Goal: Task Accomplishment & Management: Use online tool/utility

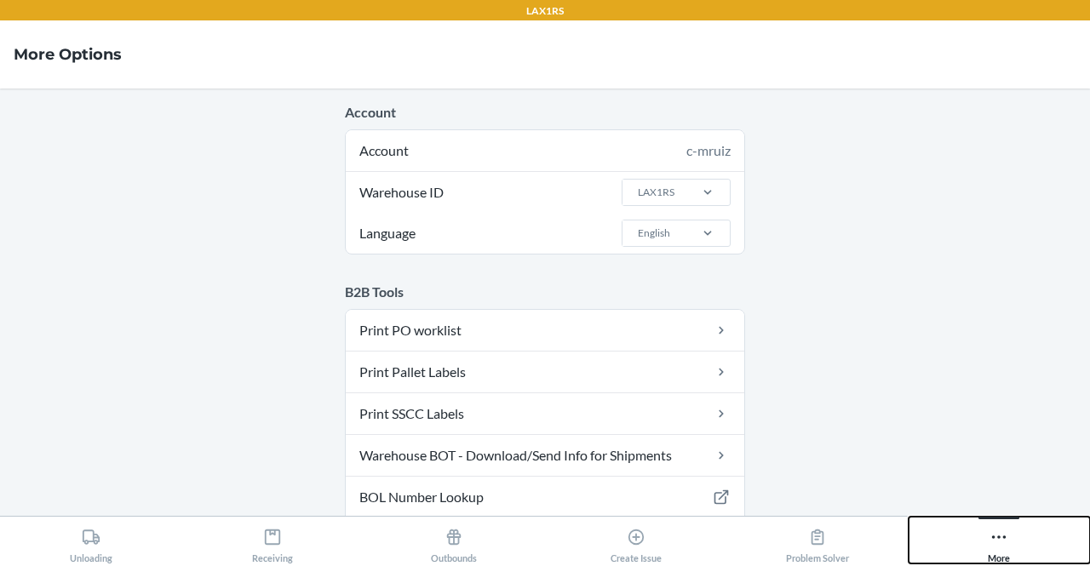
click at [1004, 530] on icon at bounding box center [998, 537] width 19 height 19
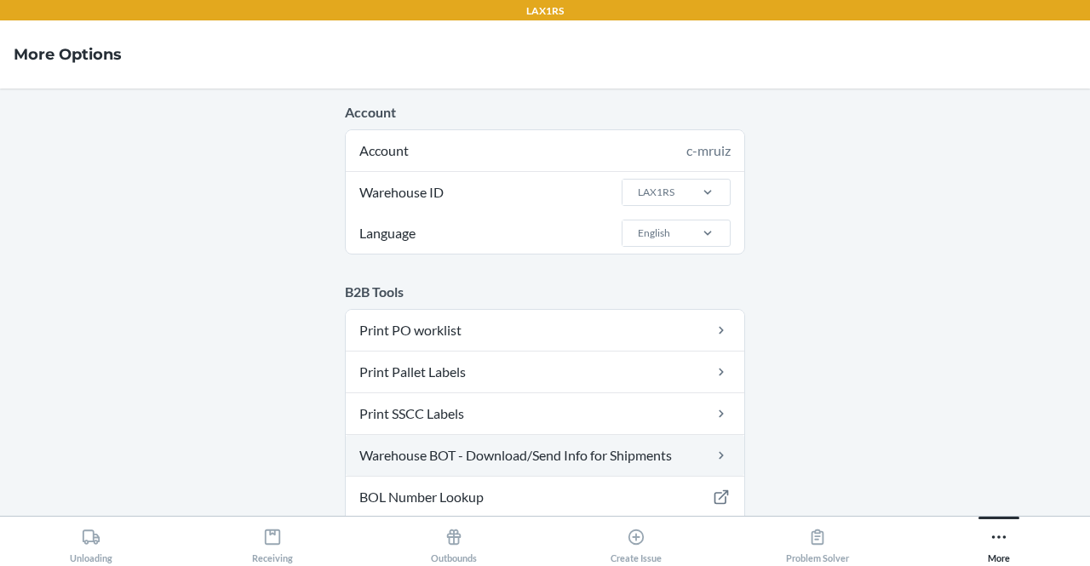
click at [569, 459] on link "Warehouse BOT - Download/Send Info for Shipments" at bounding box center [545, 455] width 398 height 41
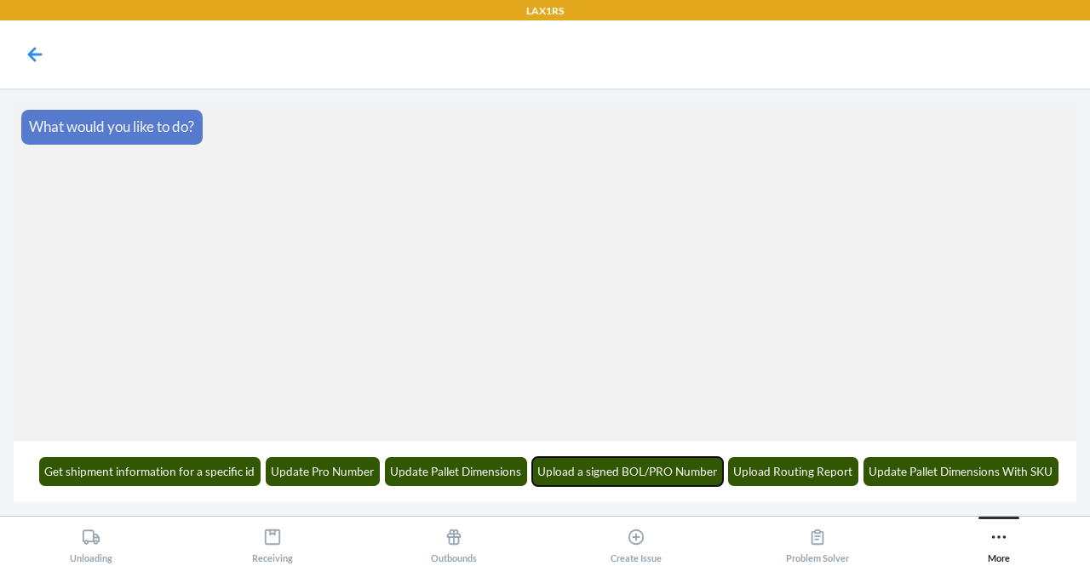
drag, startPoint x: 569, startPoint y: 459, endPoint x: 0, endPoint y: 388, distance: 573.0
click at [0, 388] on main "What would you like to do? Get shipment information for a specific id Update Pr…" at bounding box center [545, 302] width 1090 height 427
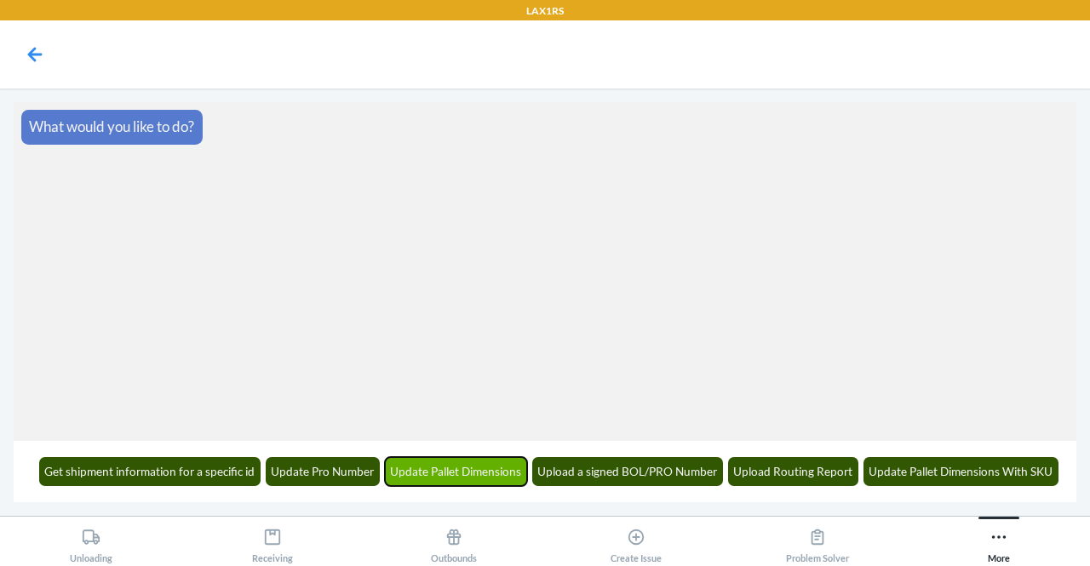
click at [458, 478] on button "Update Pallet Dimensions" at bounding box center [456, 471] width 143 height 29
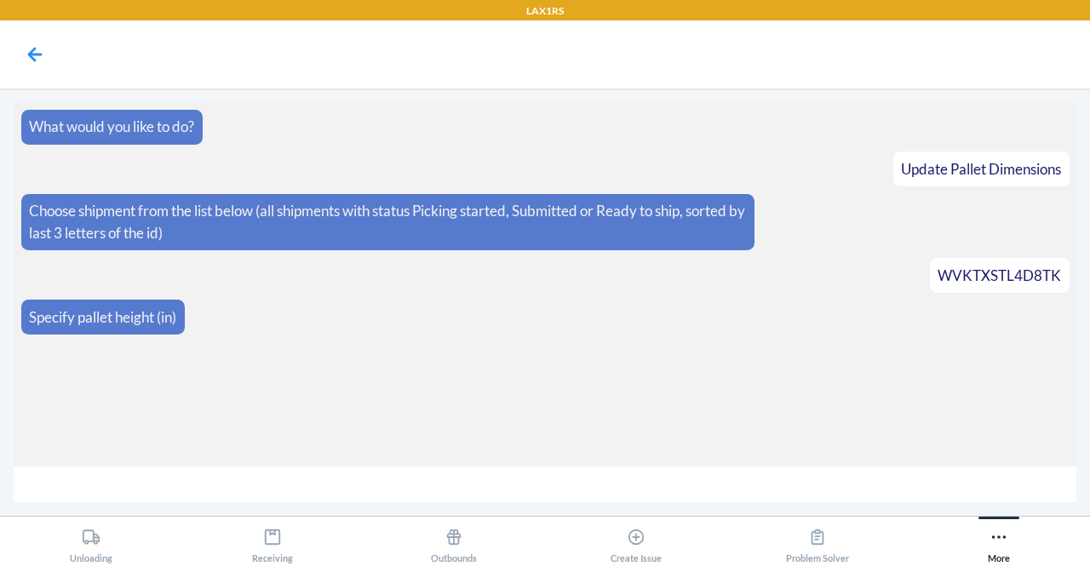
click at [587, 498] on input "number" at bounding box center [545, 484] width 1062 height 37
click at [577, 495] on input "number" at bounding box center [545, 484] width 1062 height 37
type input "62"
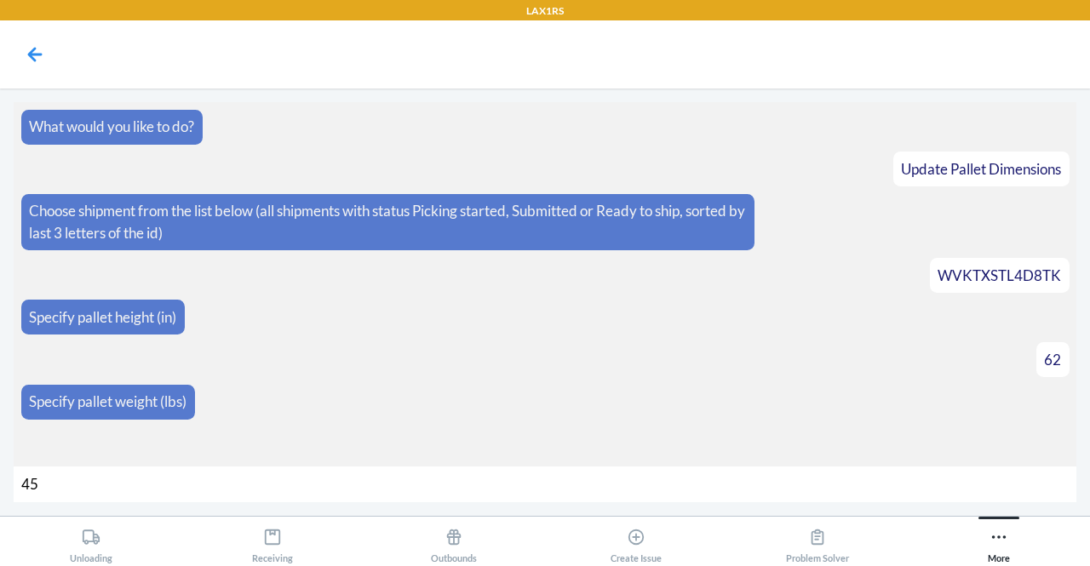
type input "454"
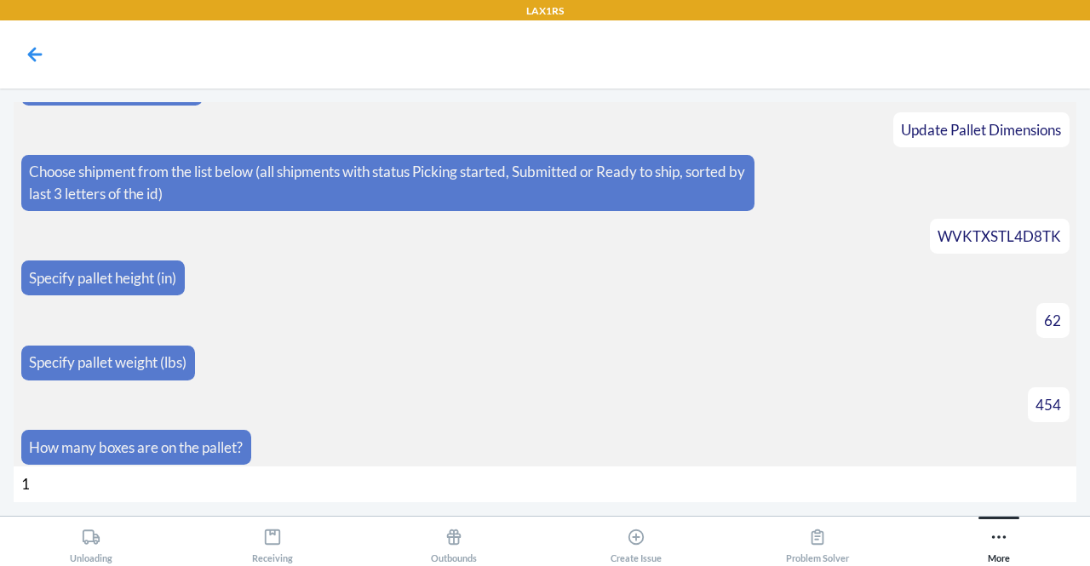
type input "12"
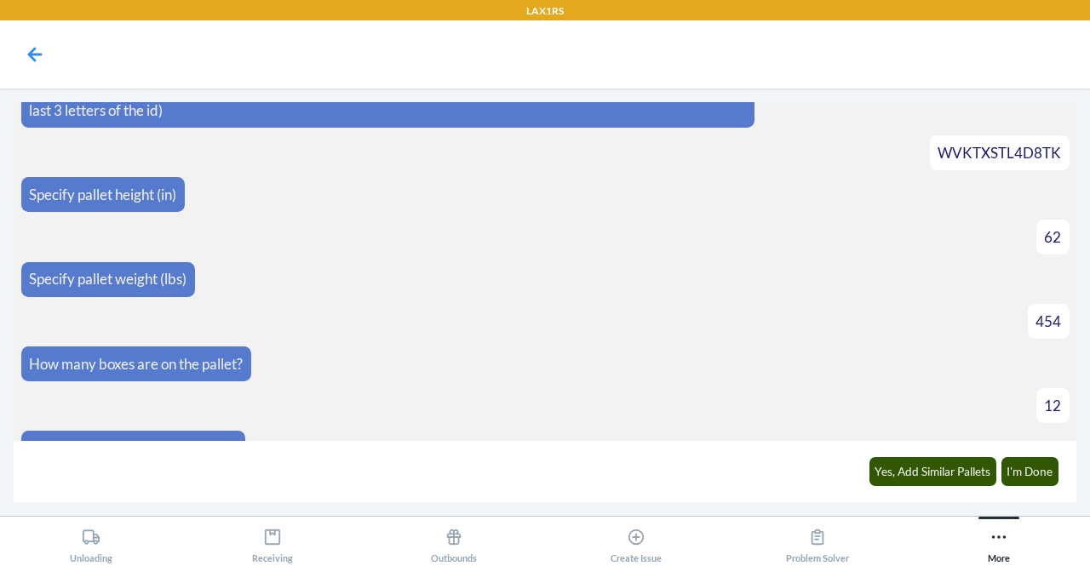
scroll to position [147, 0]
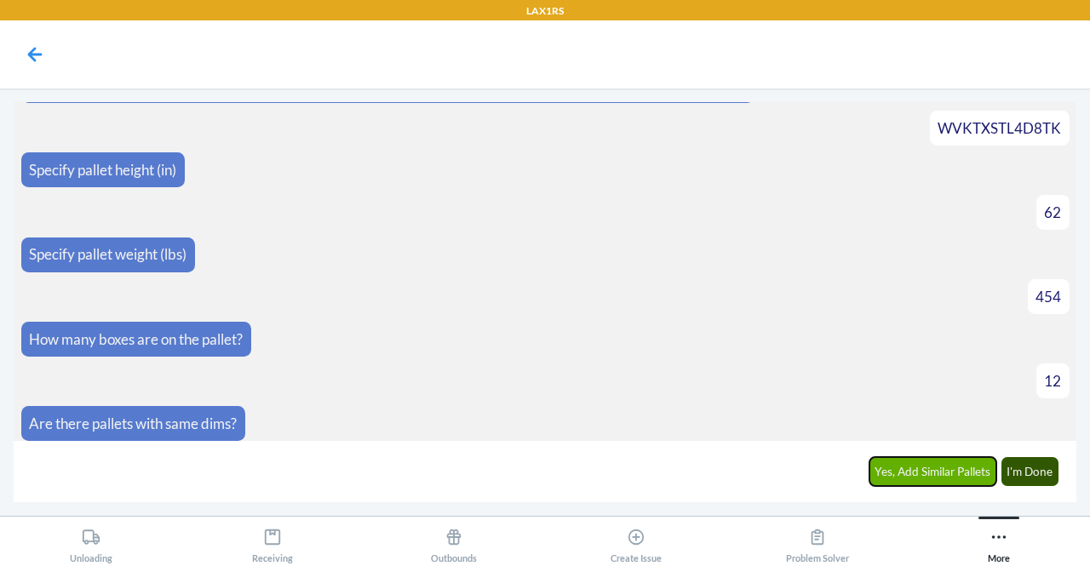
click at [929, 473] on button "Yes, Add Similar Pallets" at bounding box center [933, 471] width 128 height 29
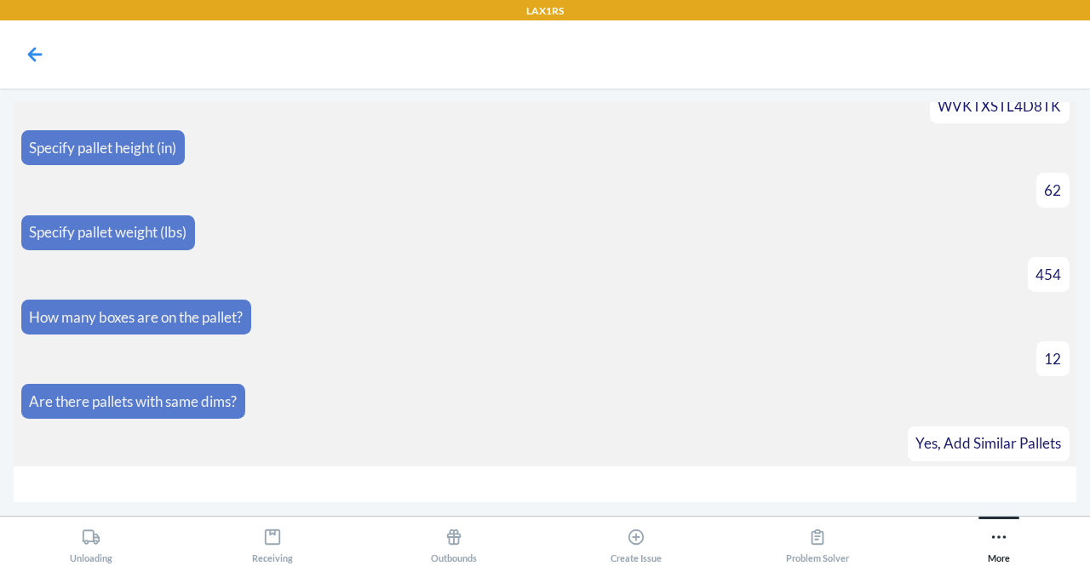
scroll to position [206, 0]
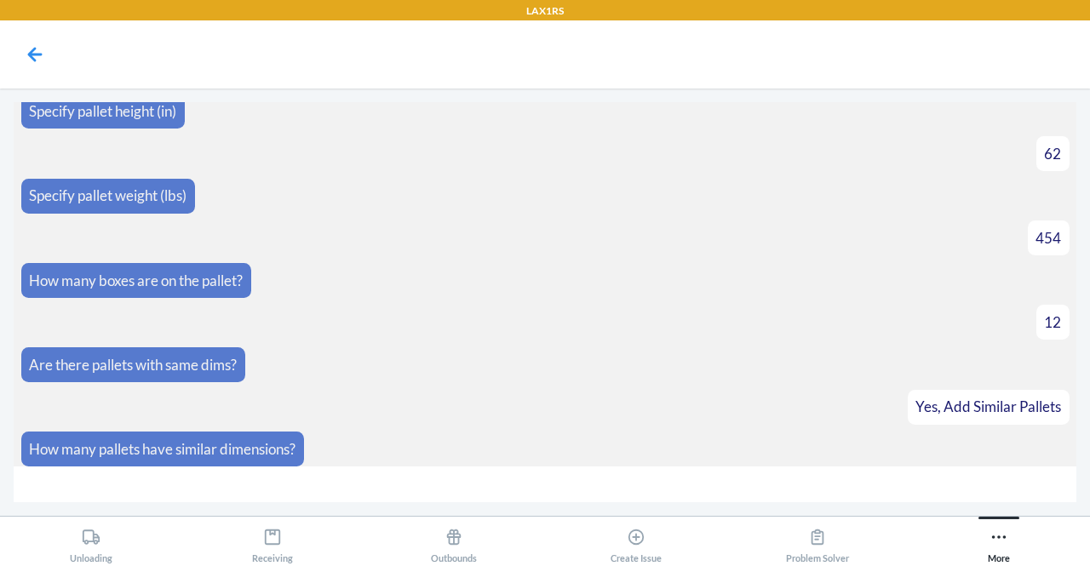
type input "5"
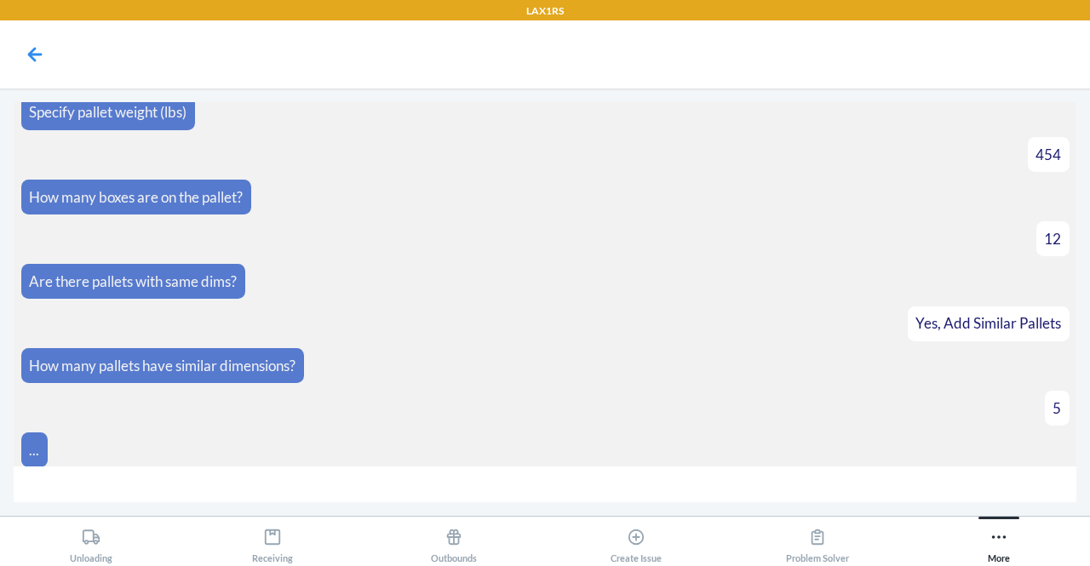
scroll to position [422, 0]
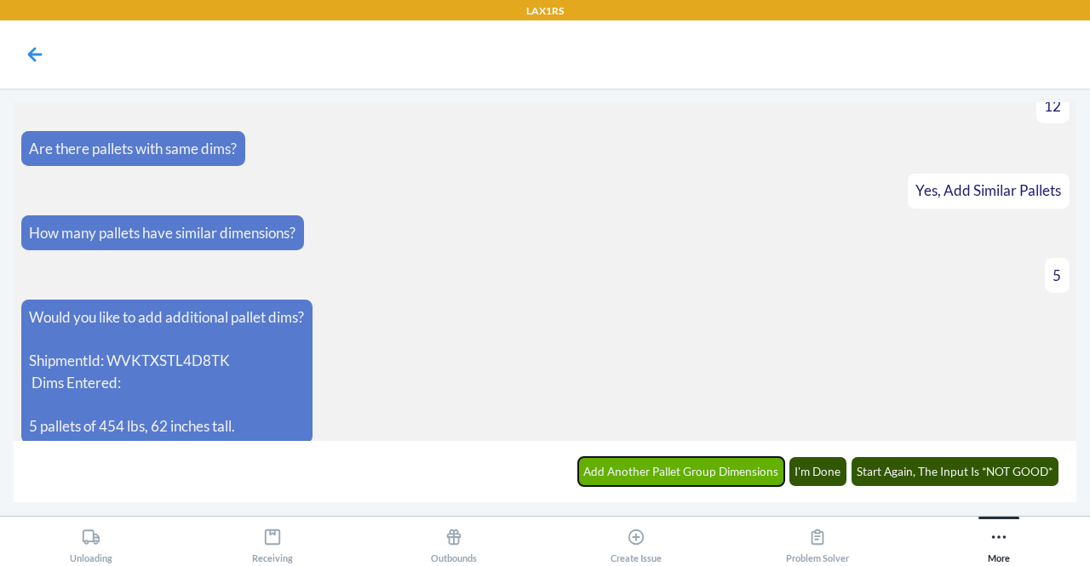
click at [636, 467] on button "Add Another Pallet Group Dimensions" at bounding box center [681, 471] width 207 height 29
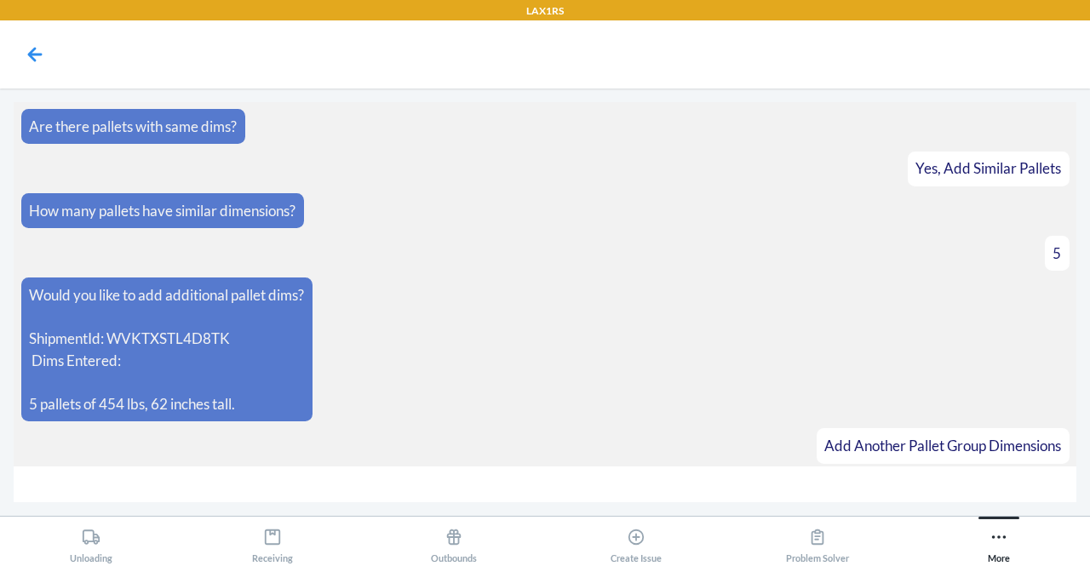
scroll to position [481, 0]
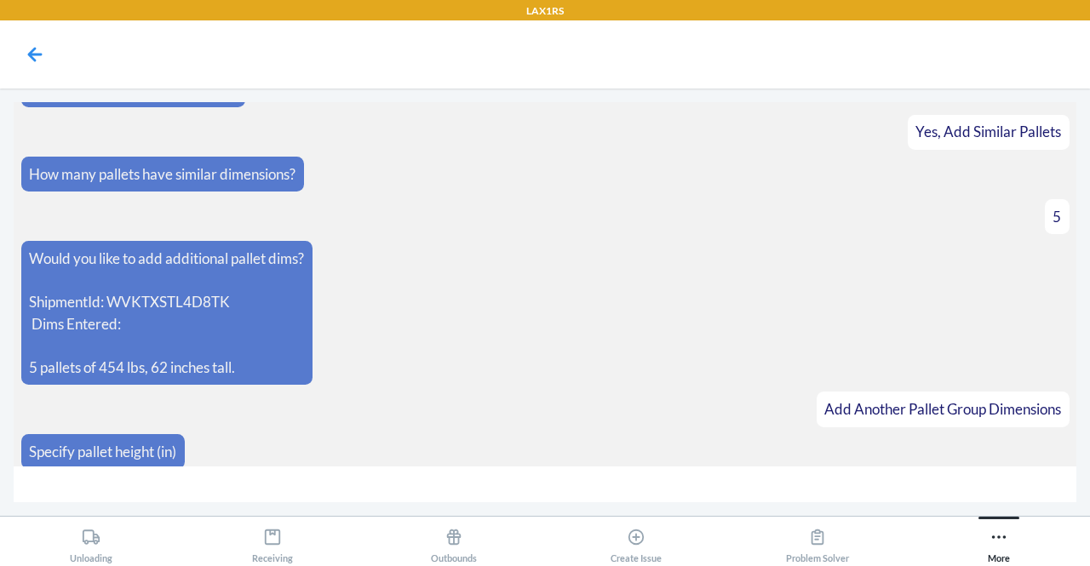
click at [427, 486] on input "number" at bounding box center [545, 484] width 1062 height 37
type input "51"
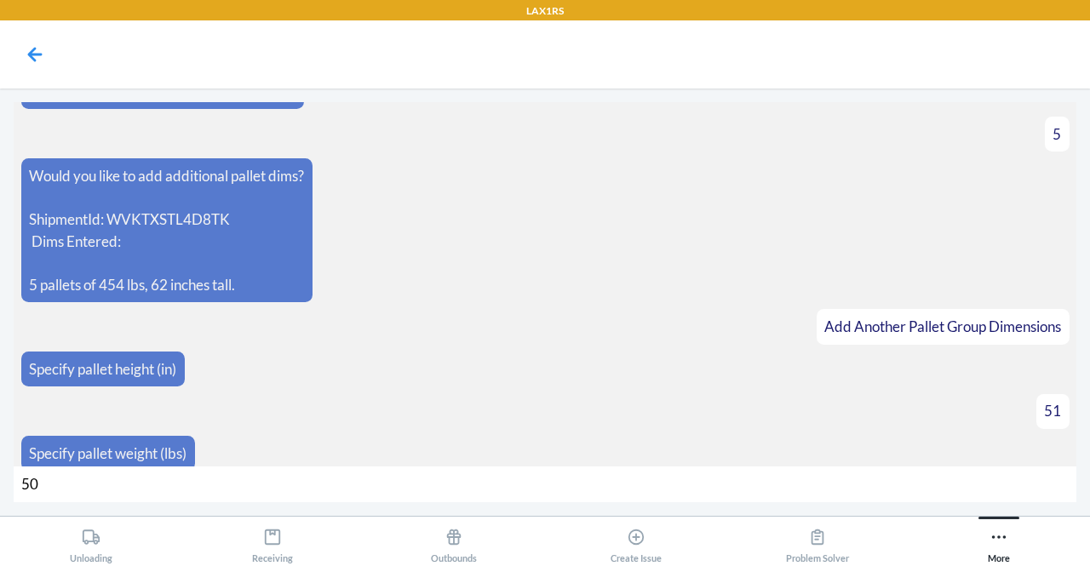
type input "500"
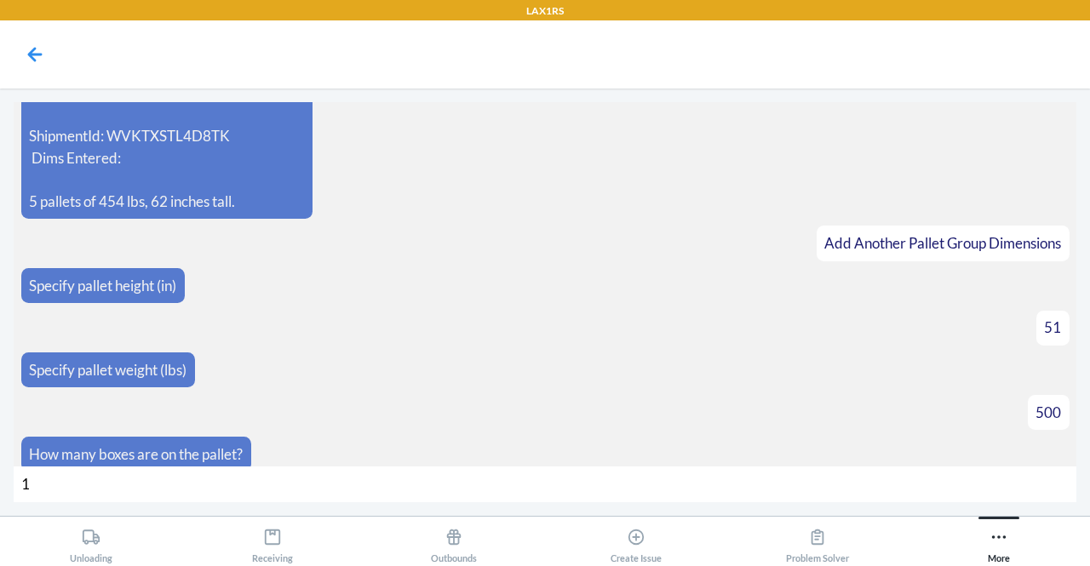
type input "12"
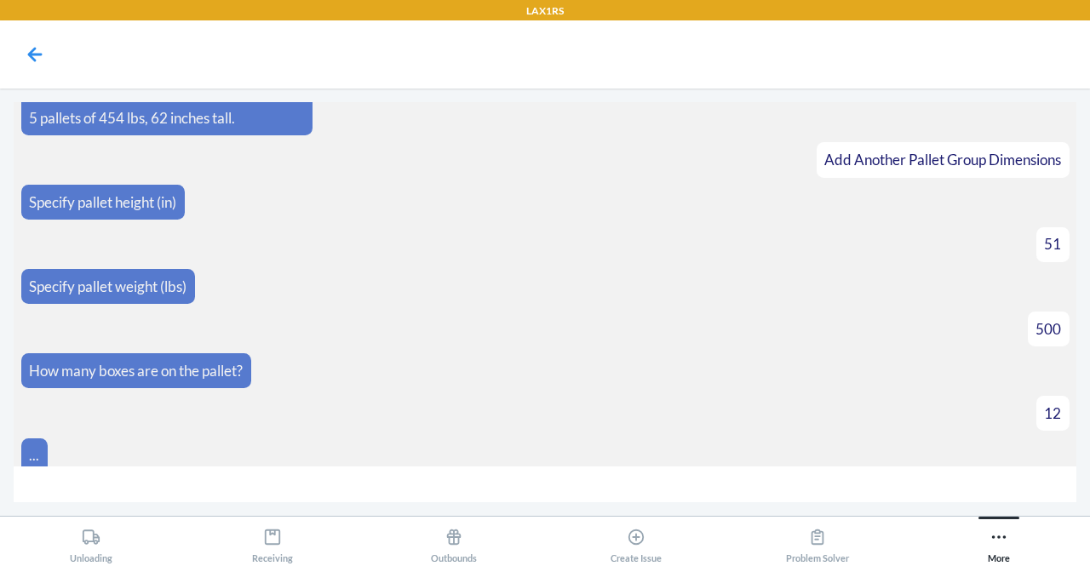
scroll to position [756, 0]
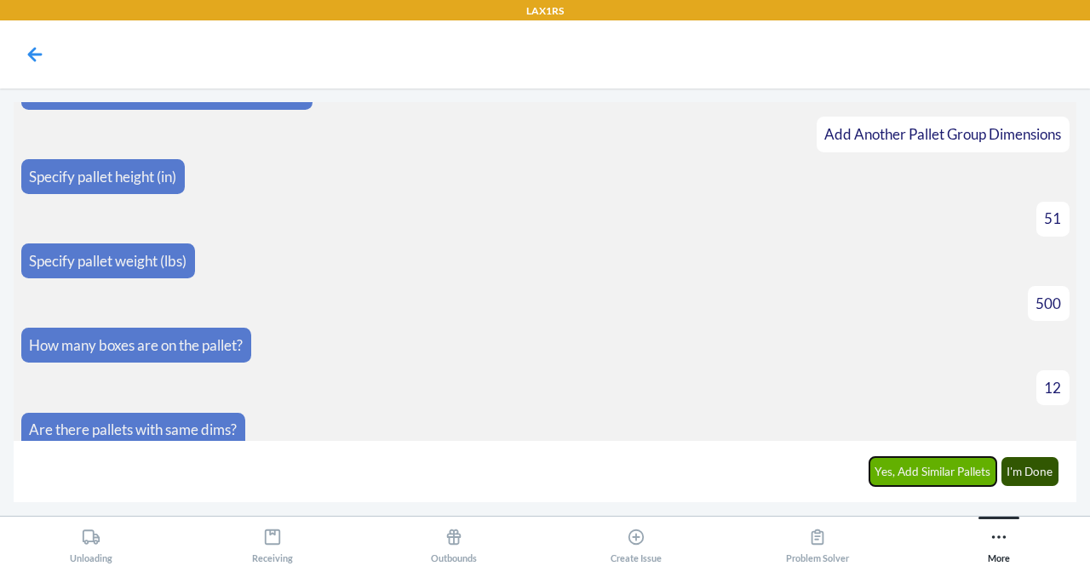
click at [950, 469] on button "Yes, Add Similar Pallets" at bounding box center [933, 471] width 128 height 29
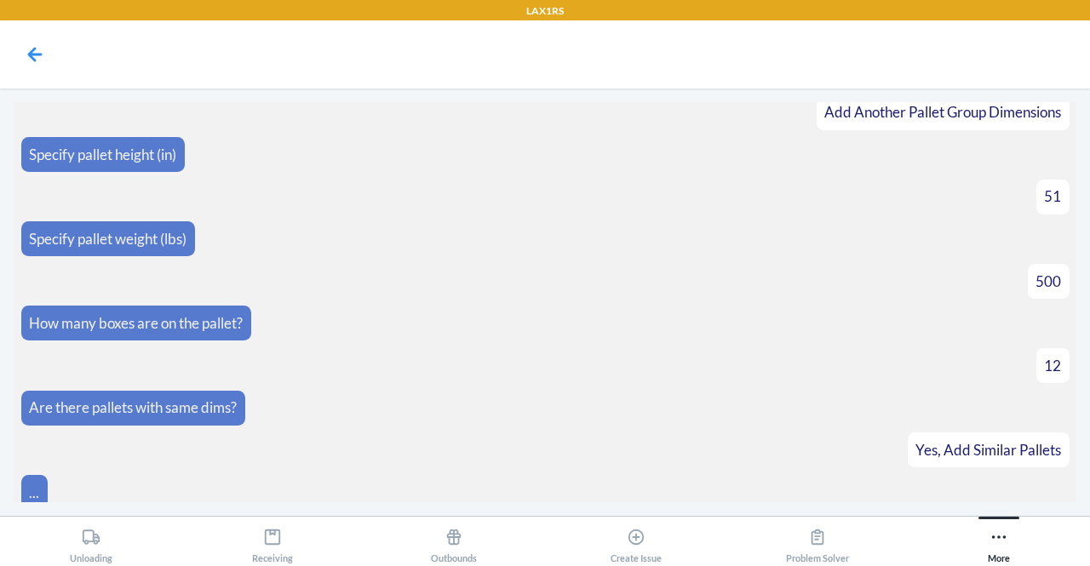
scroll to position [814, 0]
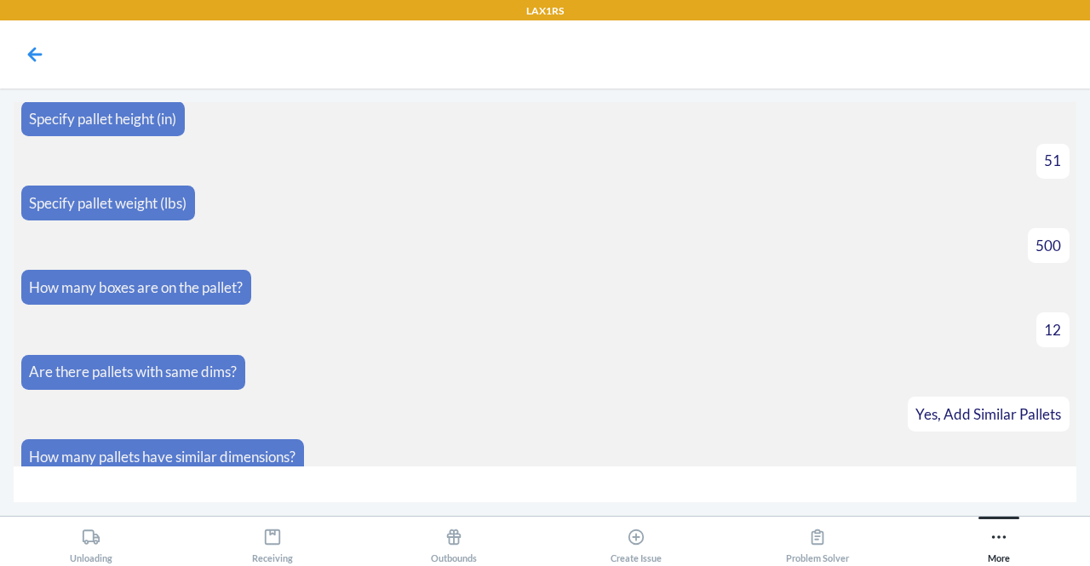
type input "2"
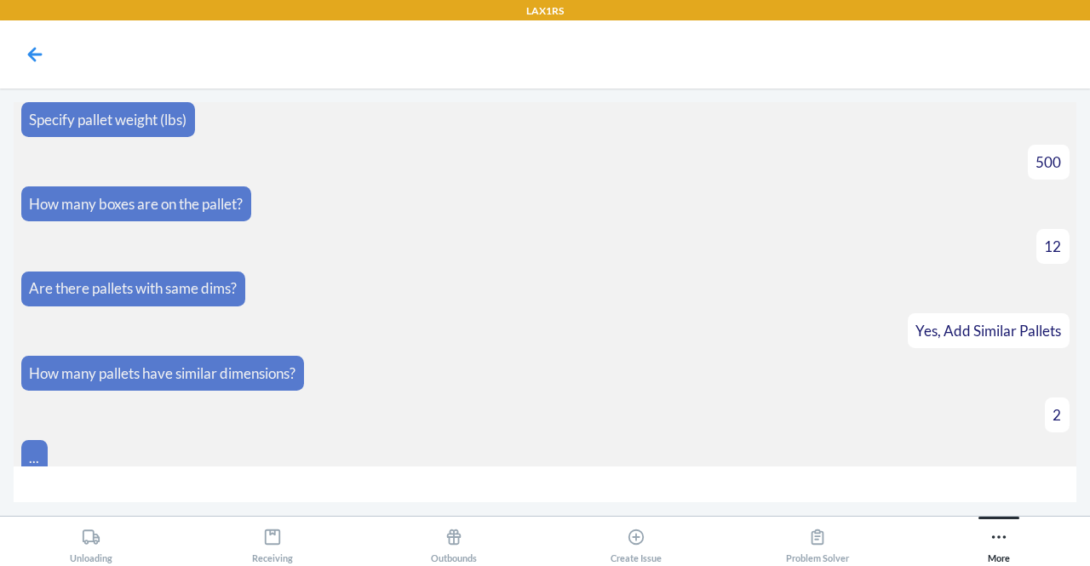
scroll to position [1074, 0]
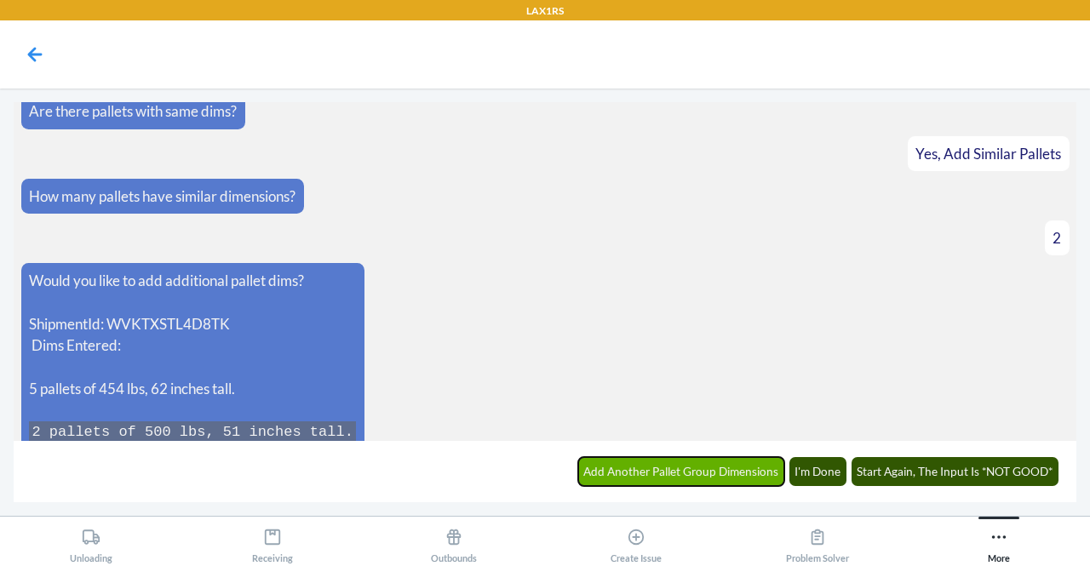
click at [709, 471] on button "Add Another Pallet Group Dimensions" at bounding box center [681, 471] width 207 height 29
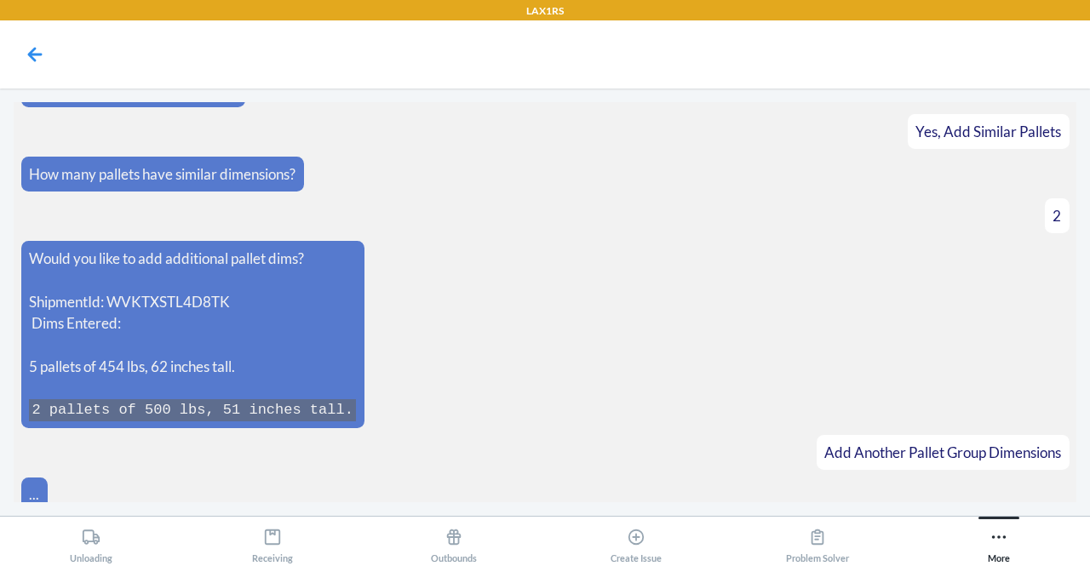
scroll to position [1132, 0]
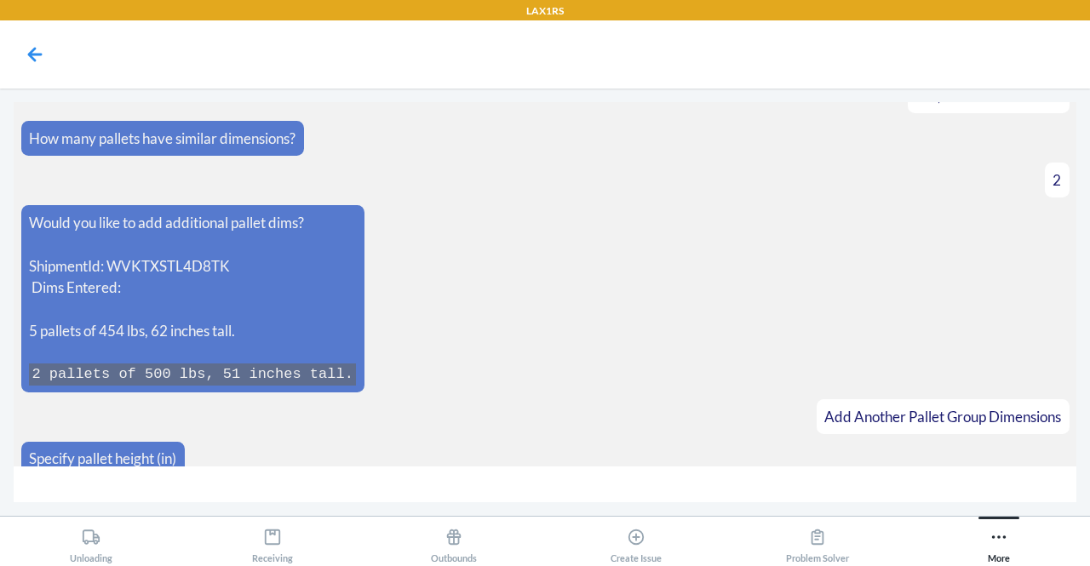
click at [655, 488] on input "number" at bounding box center [545, 484] width 1062 height 37
type input "59"
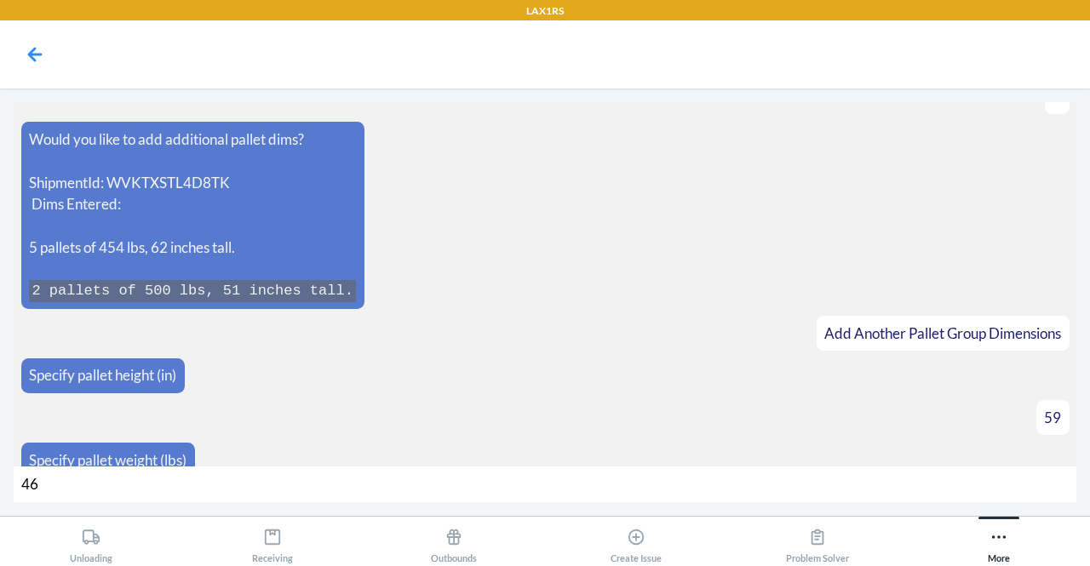
type input "466"
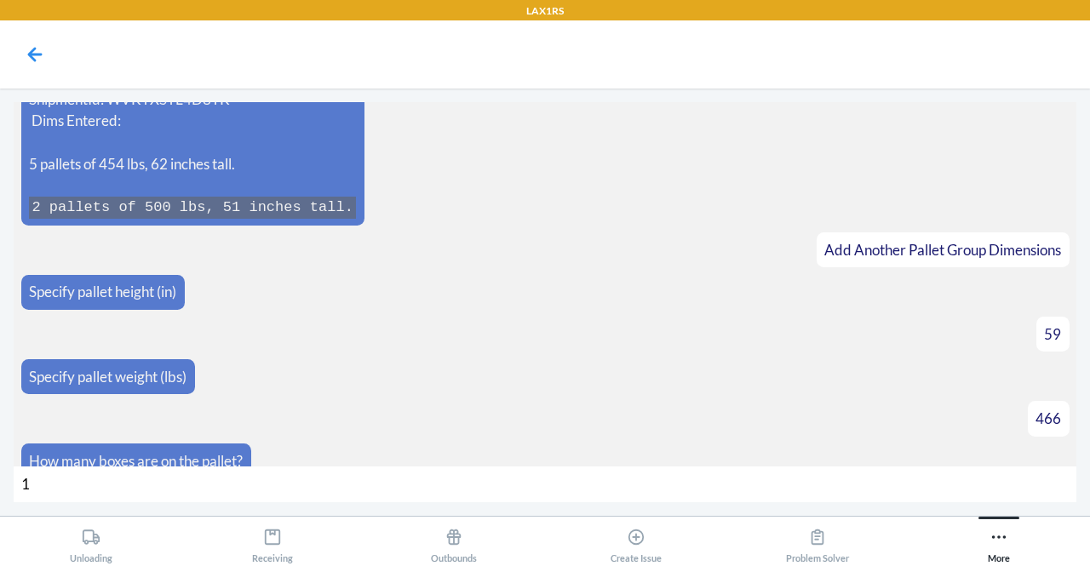
type input "12"
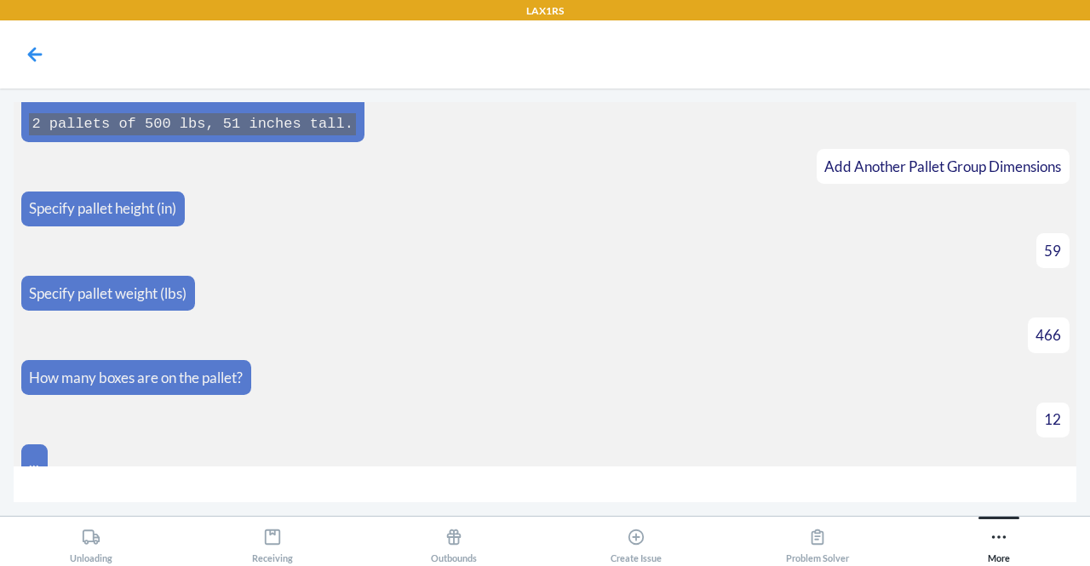
scroll to position [1407, 0]
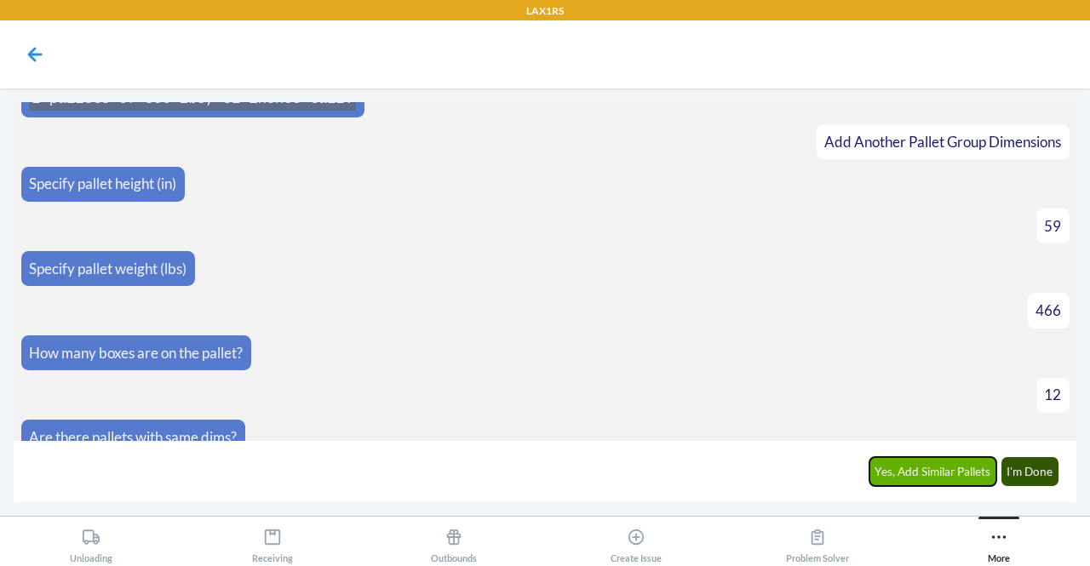
click at [912, 466] on button "Yes, Add Similar Pallets" at bounding box center [933, 471] width 128 height 29
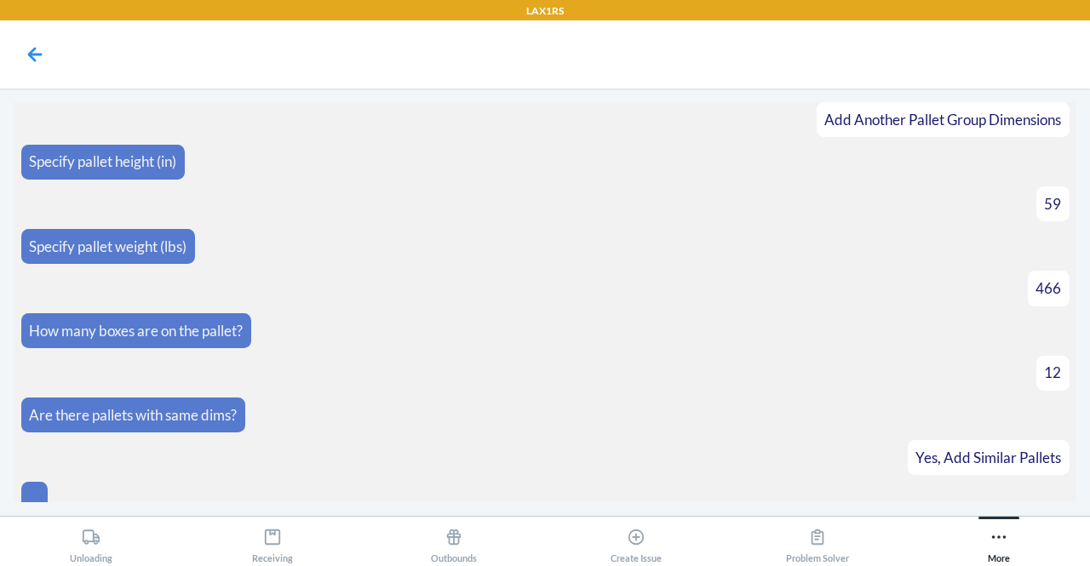
scroll to position [1466, 0]
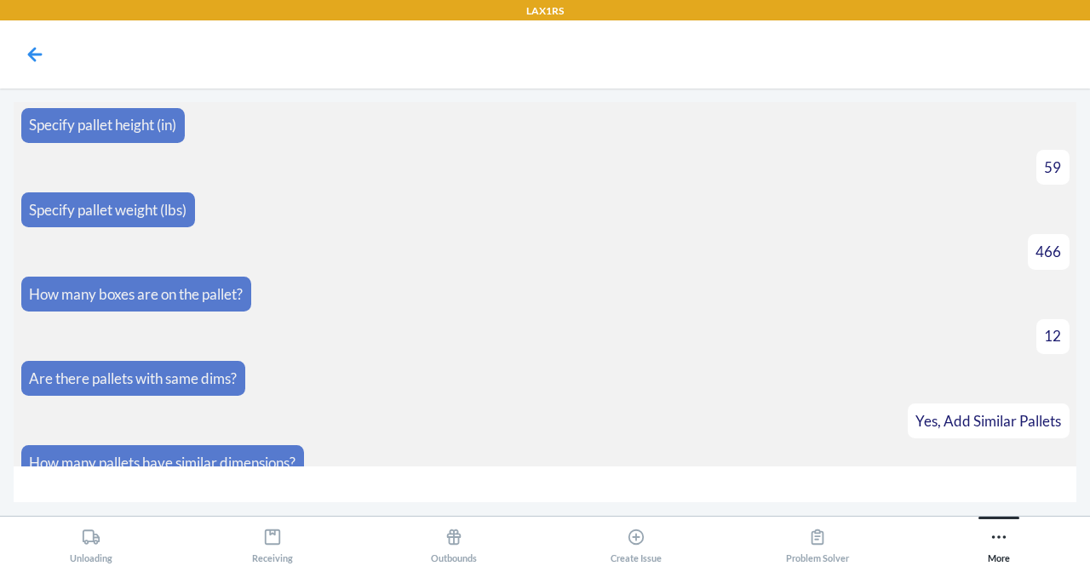
type input "2"
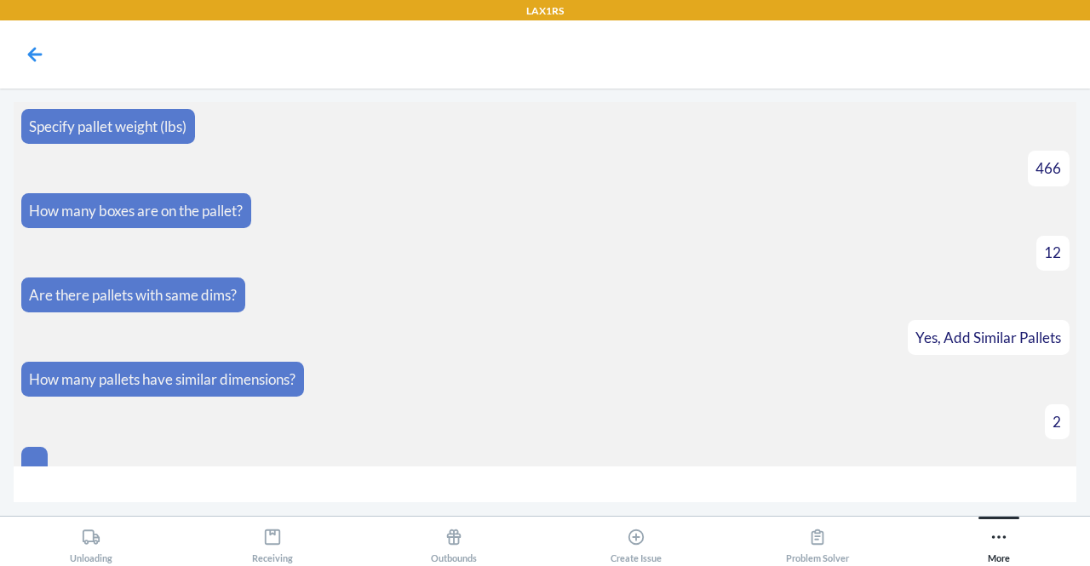
scroll to position [1812, 0]
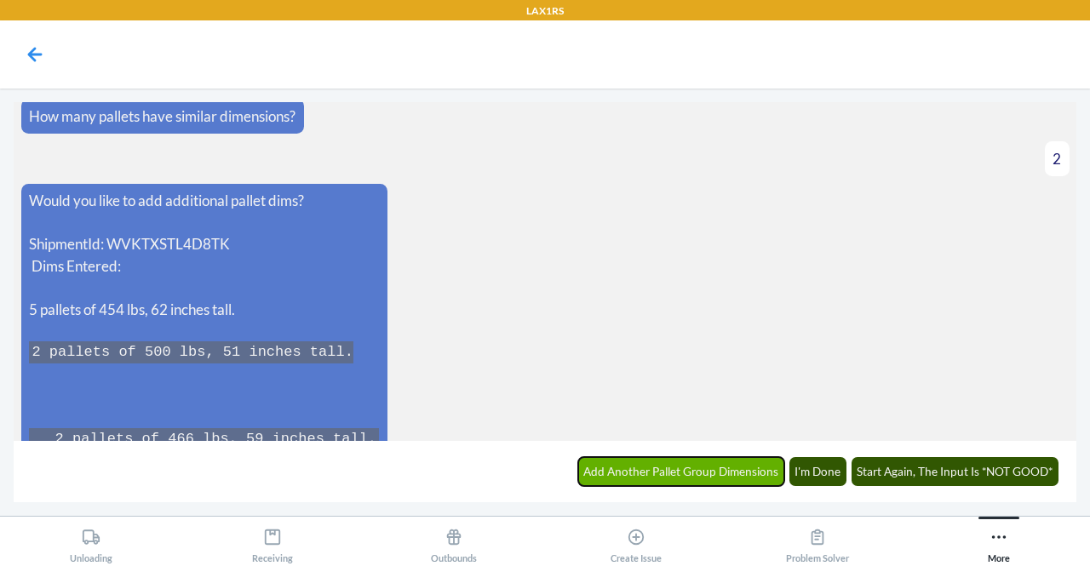
click at [701, 468] on button "Add Another Pallet Group Dimensions" at bounding box center [681, 471] width 207 height 29
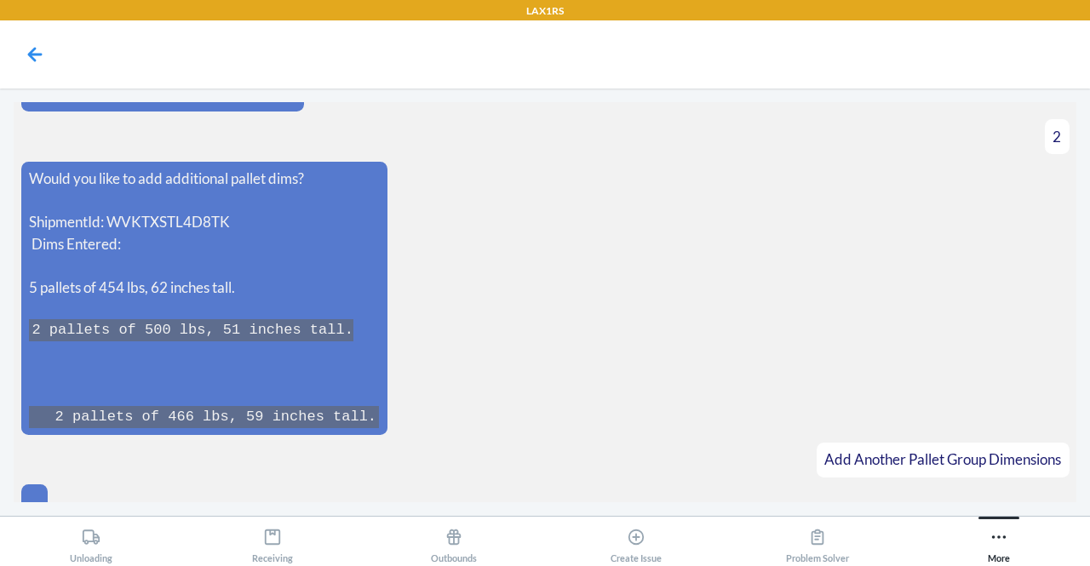
scroll to position [1871, 0]
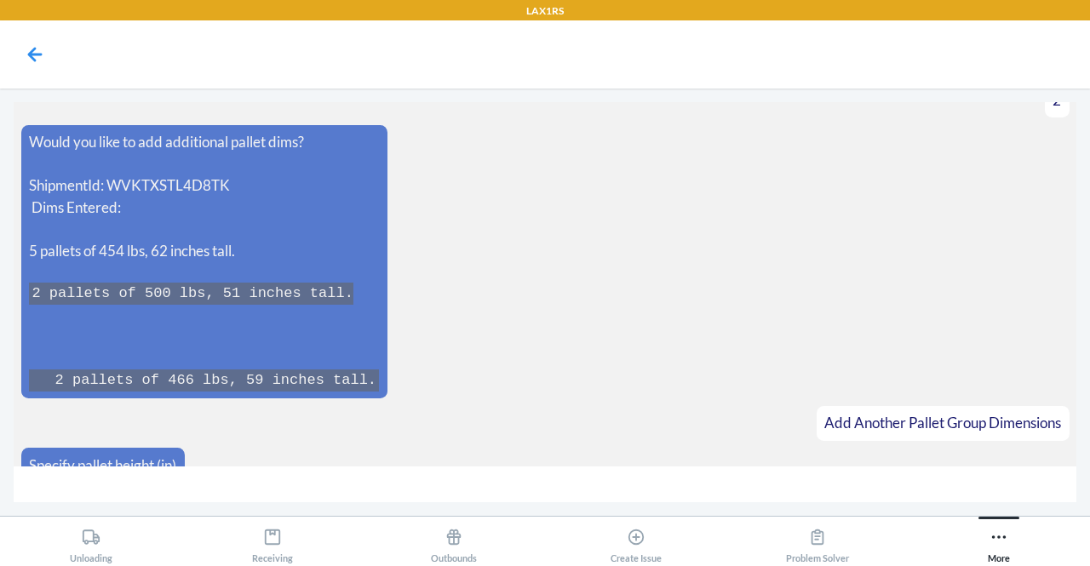
click at [491, 496] on input "number" at bounding box center [545, 484] width 1062 height 37
type input "44"
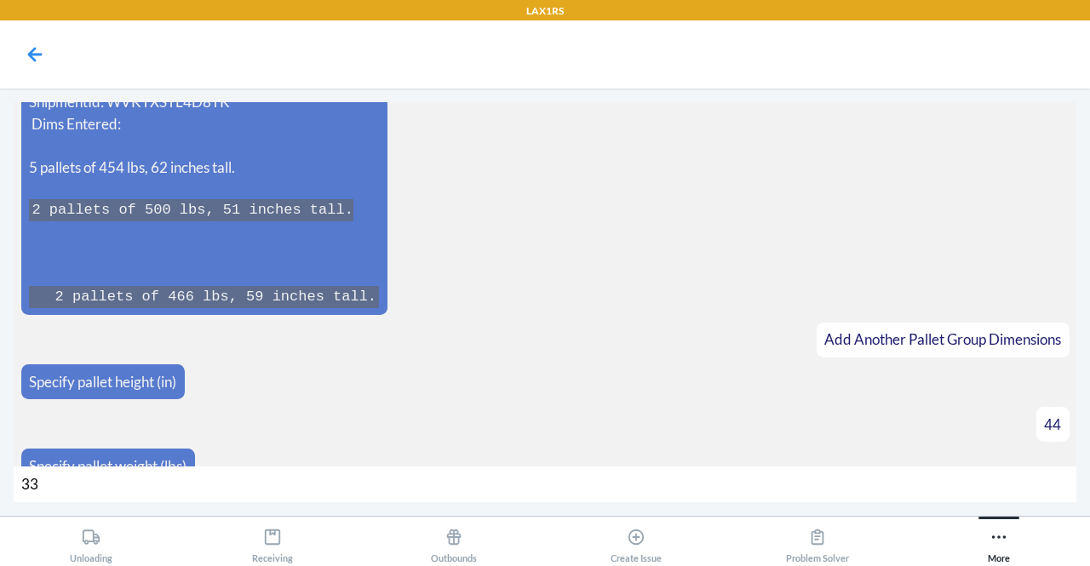
type input "332"
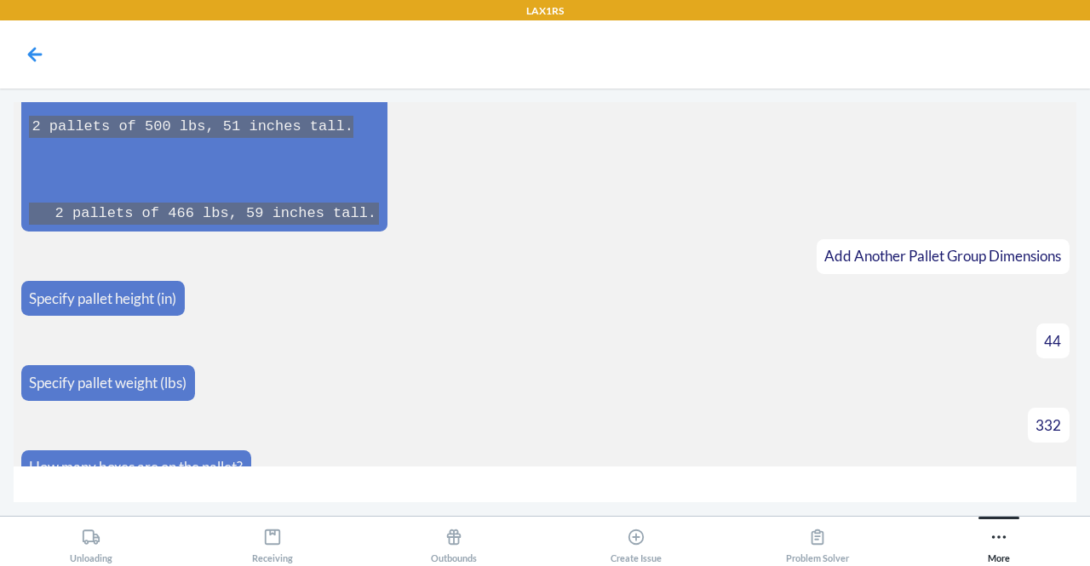
type input "9"
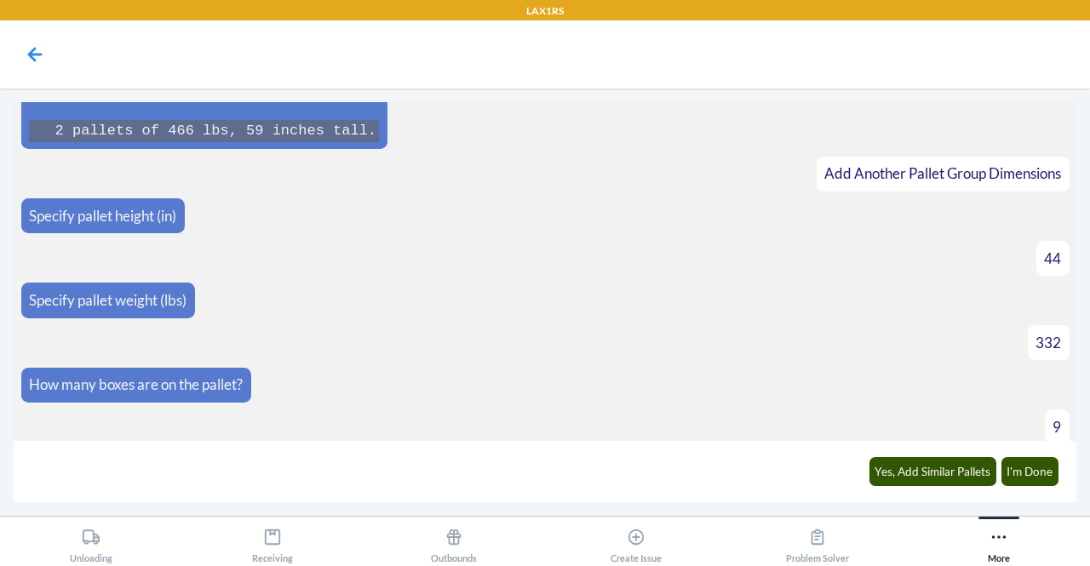
scroll to position [2145, 0]
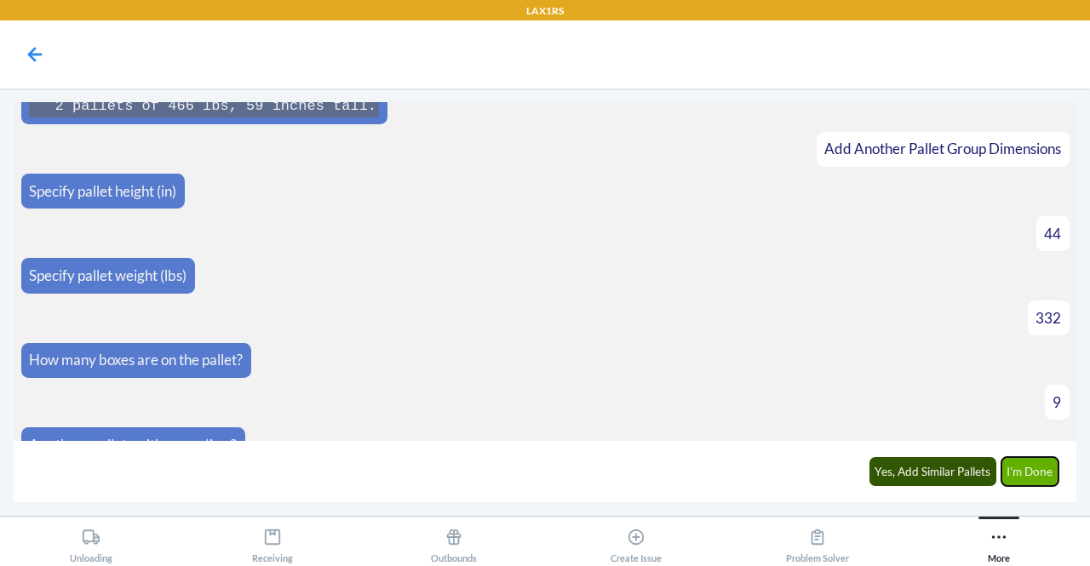
click at [1023, 475] on button "I'm Done" at bounding box center [1030, 471] width 58 height 29
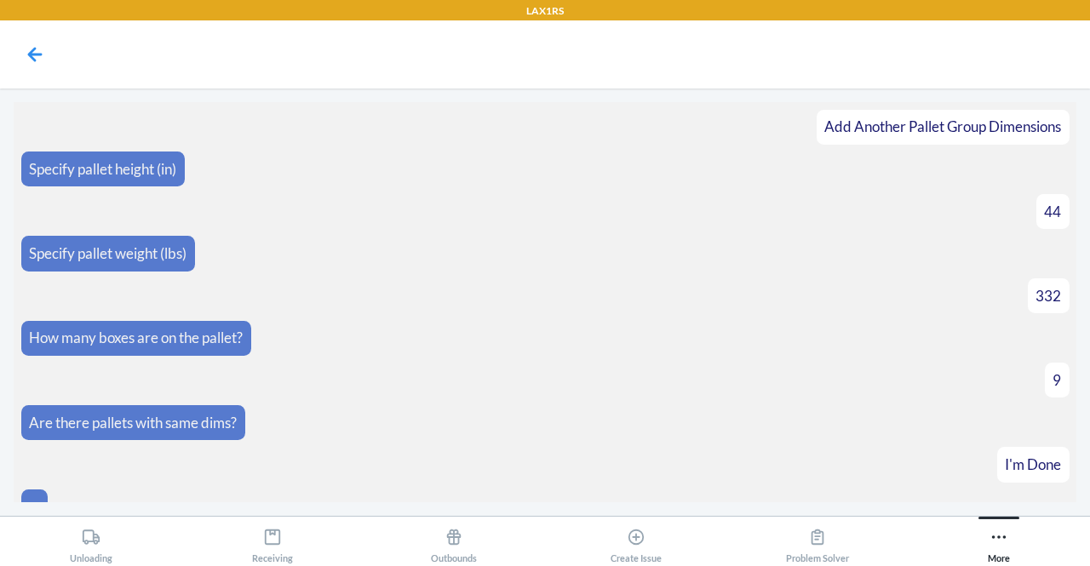
scroll to position [2526, 0]
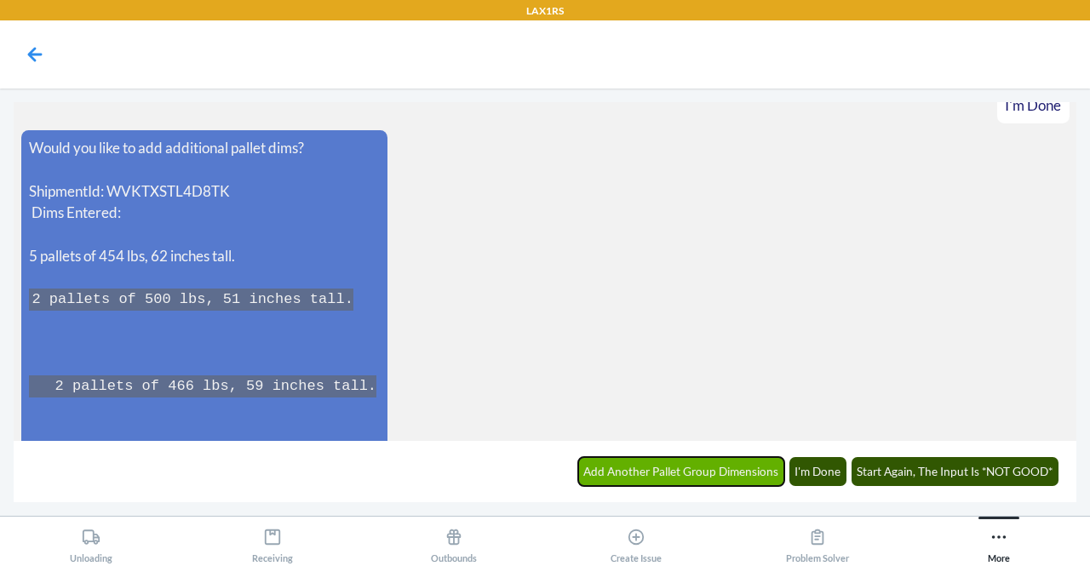
click at [689, 481] on button "Add Another Pallet Group Dimensions" at bounding box center [681, 471] width 207 height 29
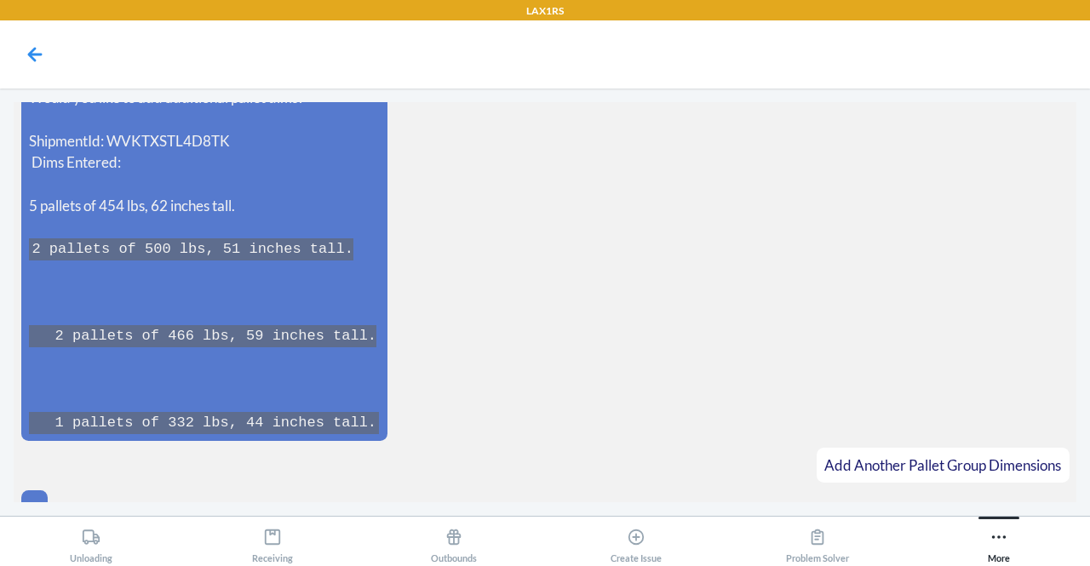
scroll to position [2613, 0]
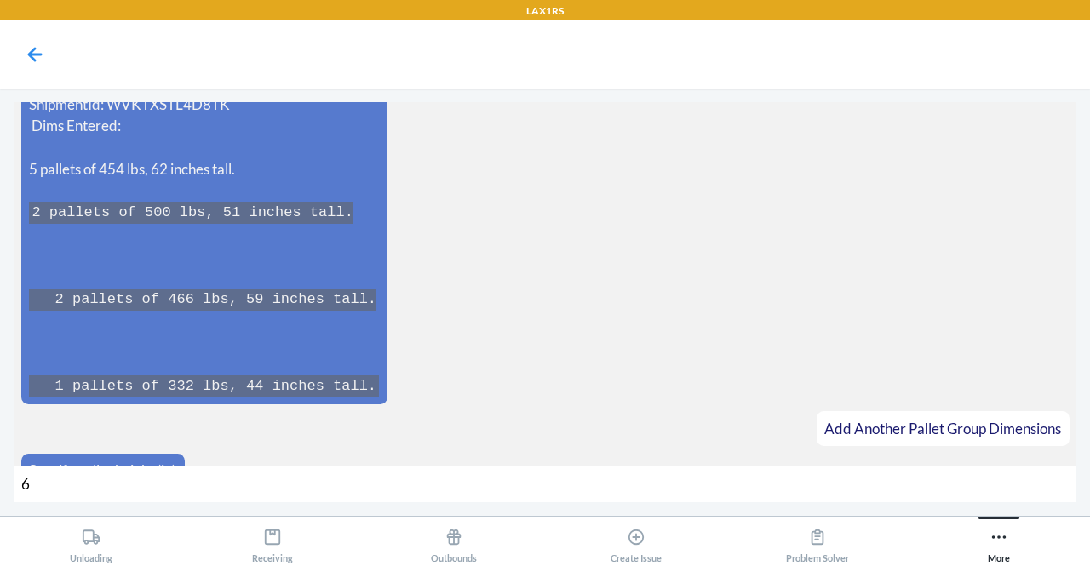
type input "65"
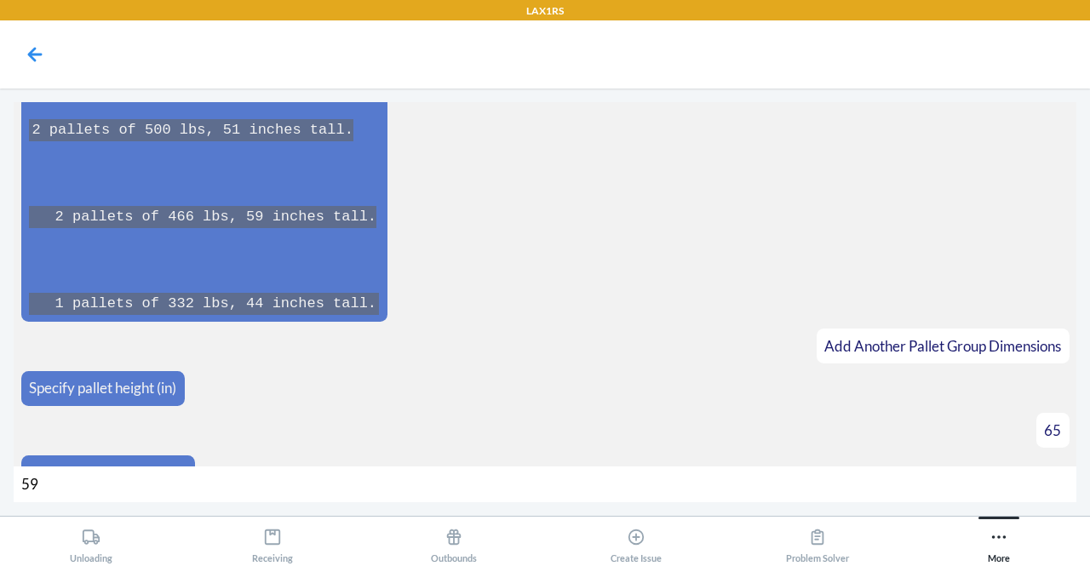
type input "596"
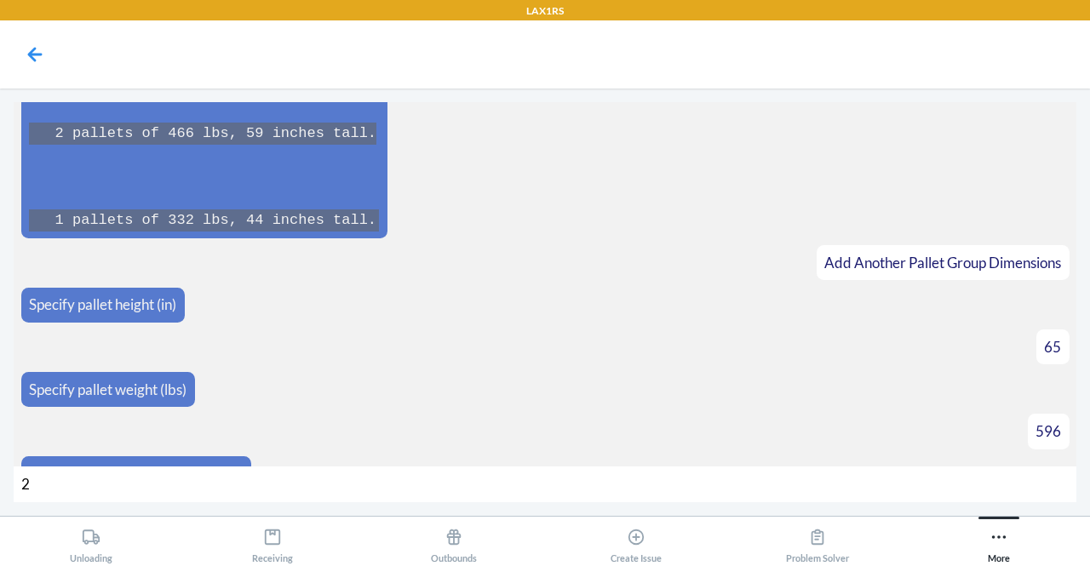
type input "24"
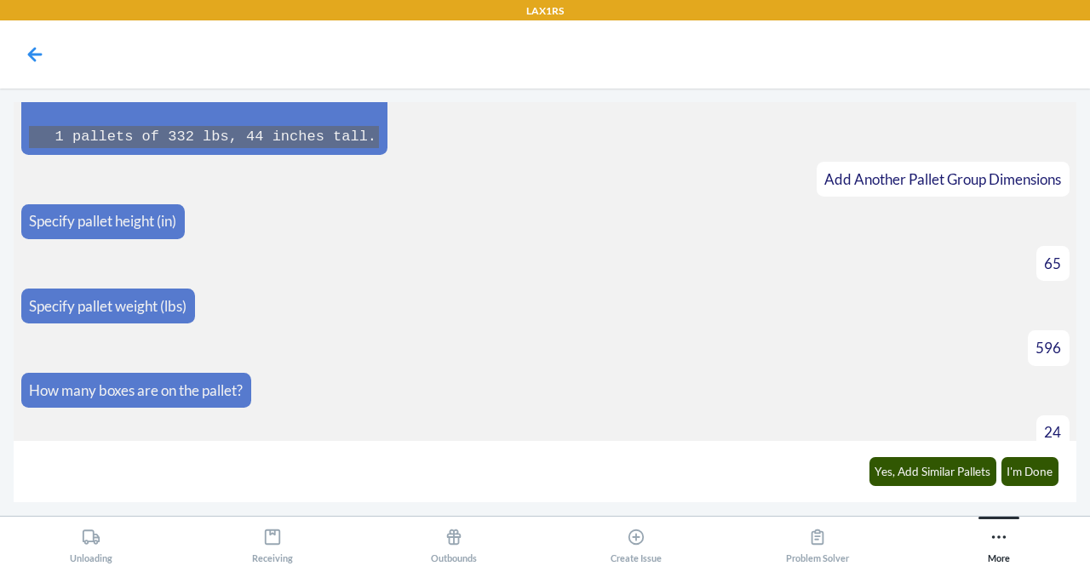
scroll to position [2887, 0]
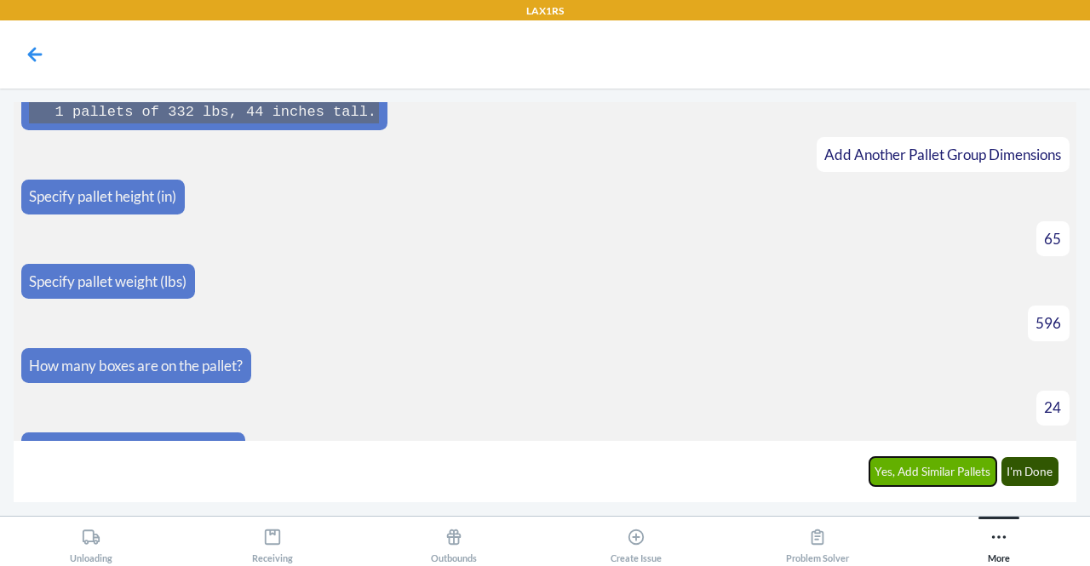
click at [933, 467] on button "Yes, Add Similar Pallets" at bounding box center [933, 471] width 128 height 29
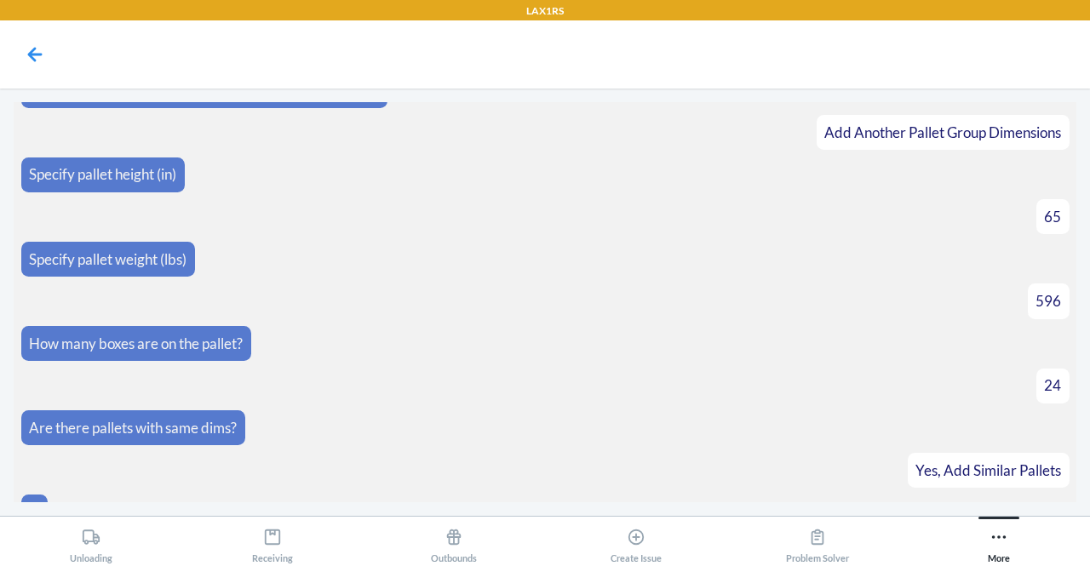
scroll to position [2946, 0]
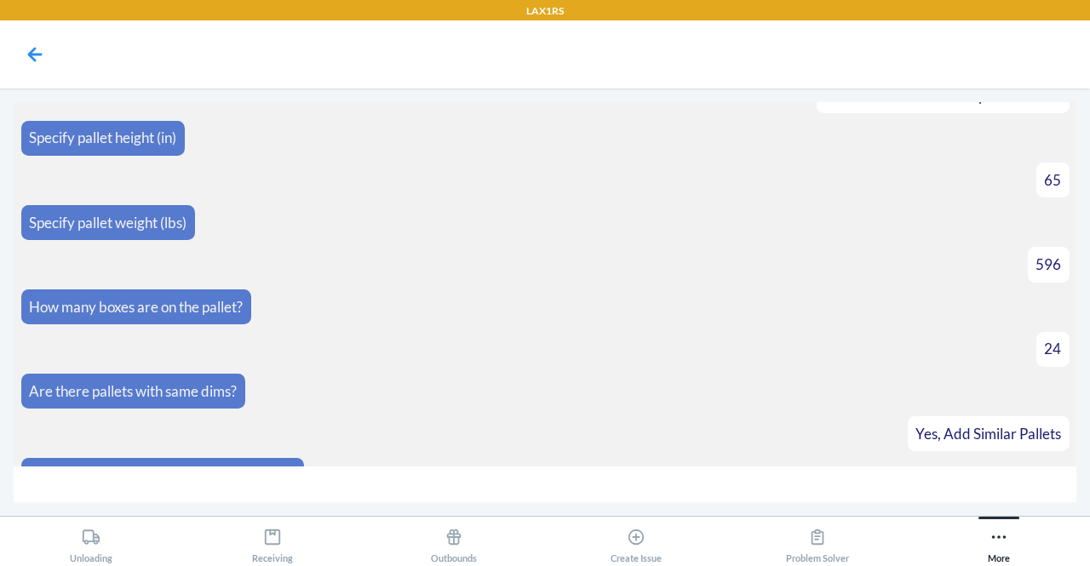
click at [639, 483] on input "number" at bounding box center [545, 484] width 1062 height 37
type input "2"
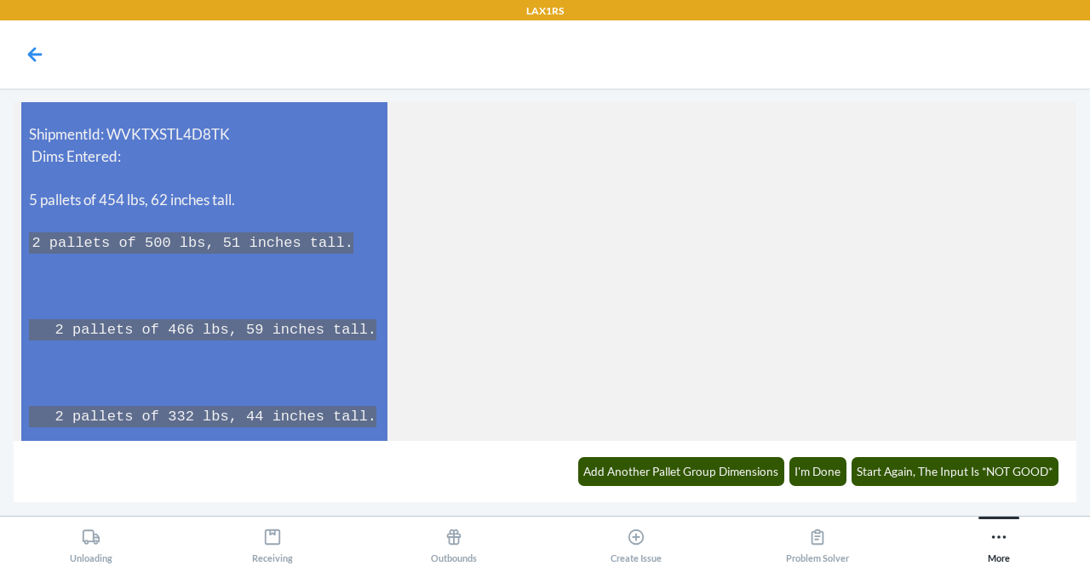
scroll to position [3466, 0]
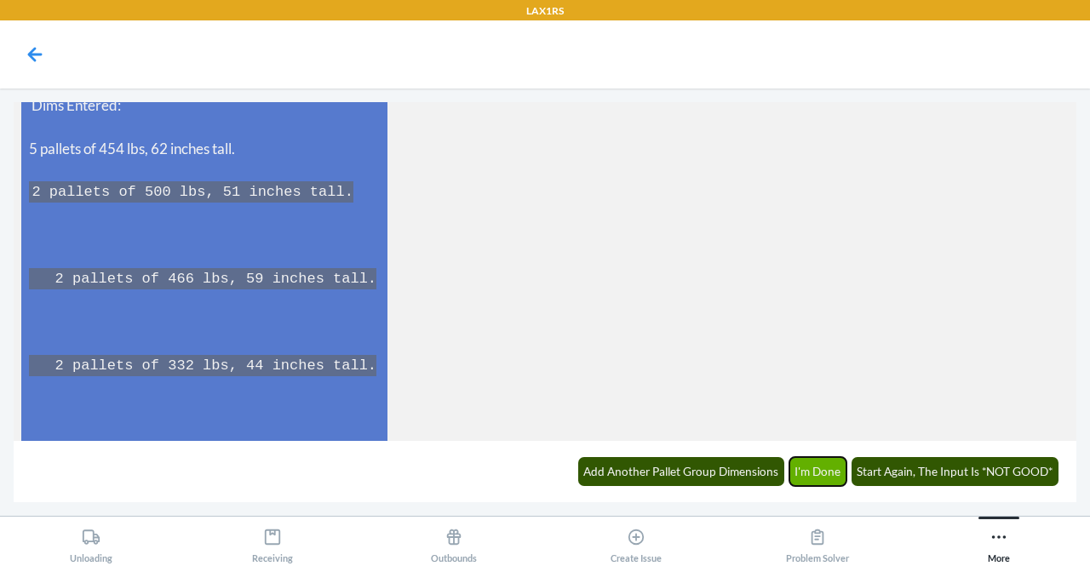
click at [821, 478] on button "I'm Done" at bounding box center [818, 471] width 58 height 29
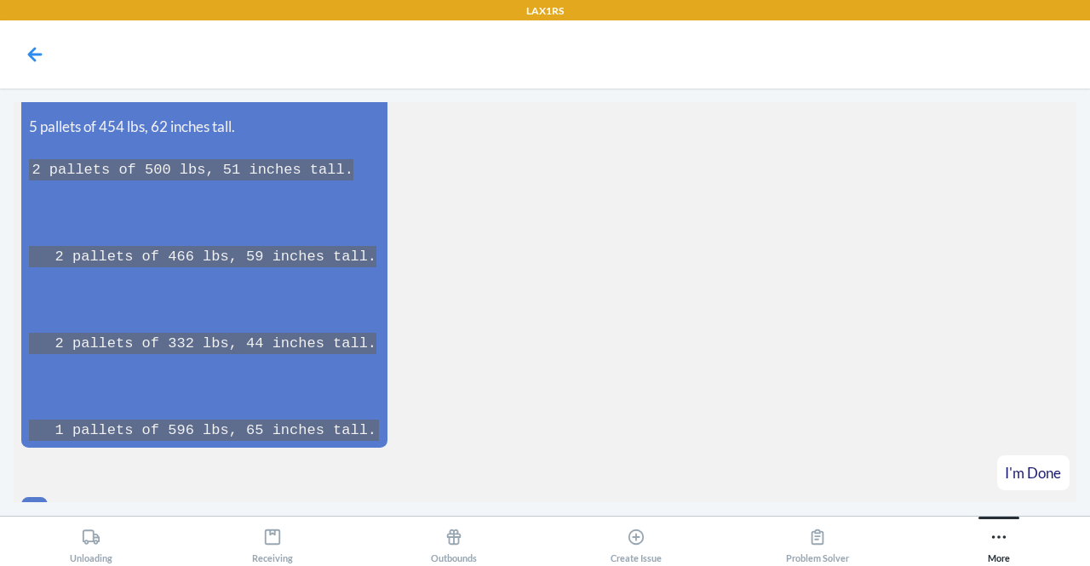
scroll to position [3549, 0]
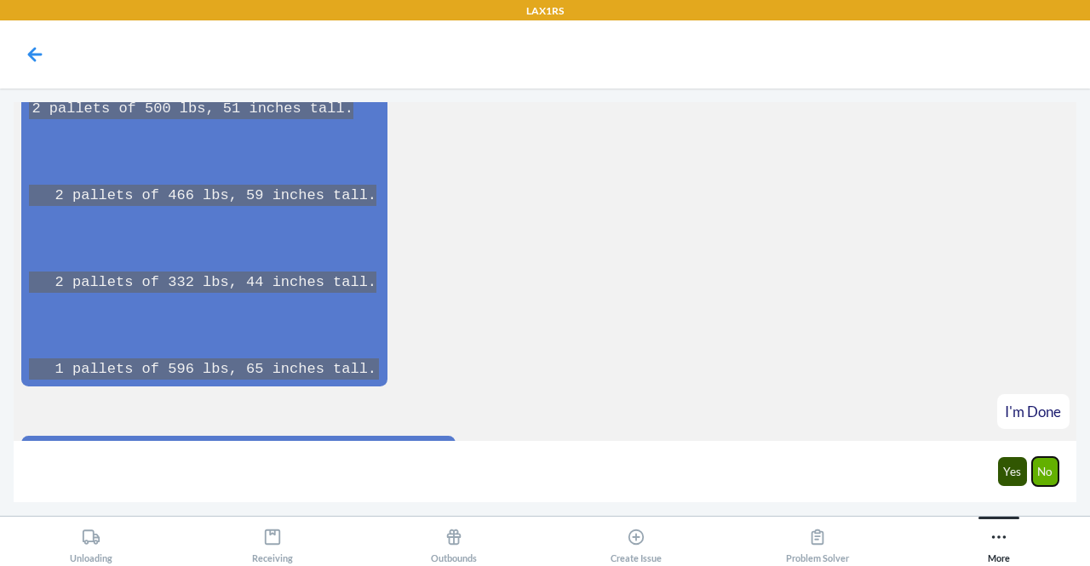
click at [1055, 483] on button "No" at bounding box center [1045, 471] width 27 height 29
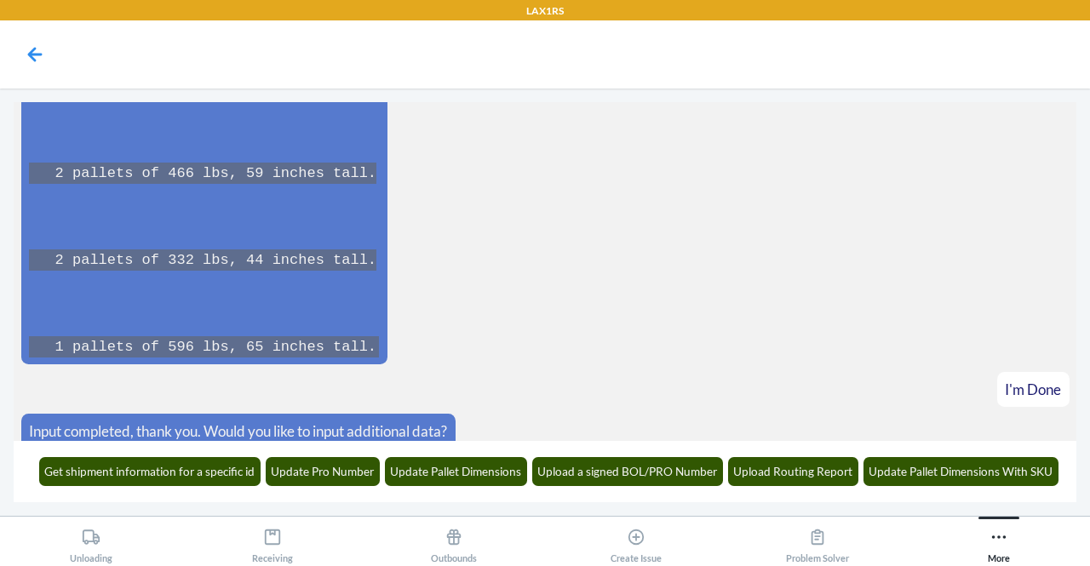
scroll to position [3633, 0]
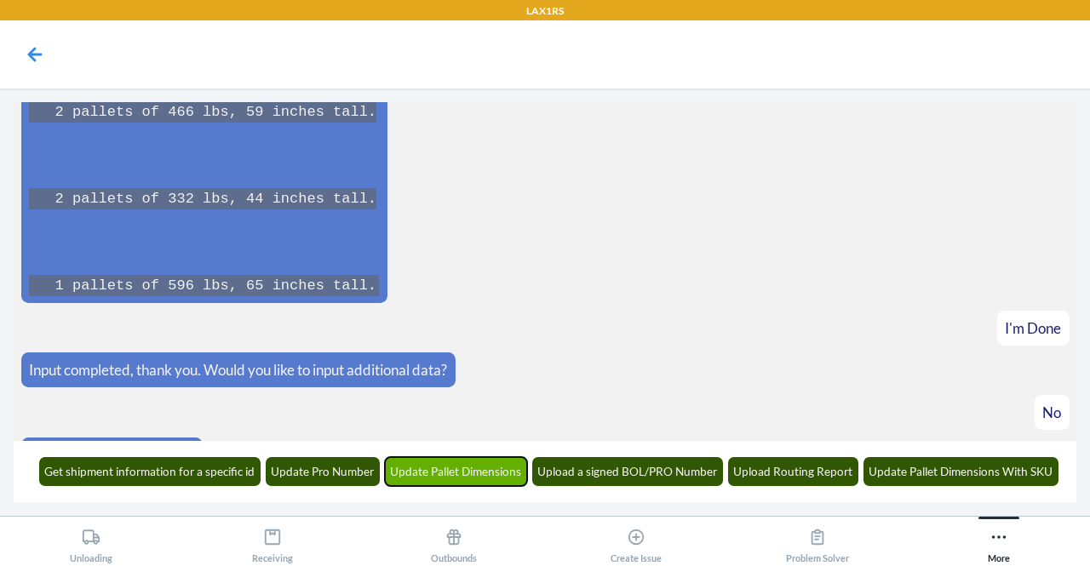
click at [483, 479] on button "Update Pallet Dimensions" at bounding box center [456, 471] width 143 height 29
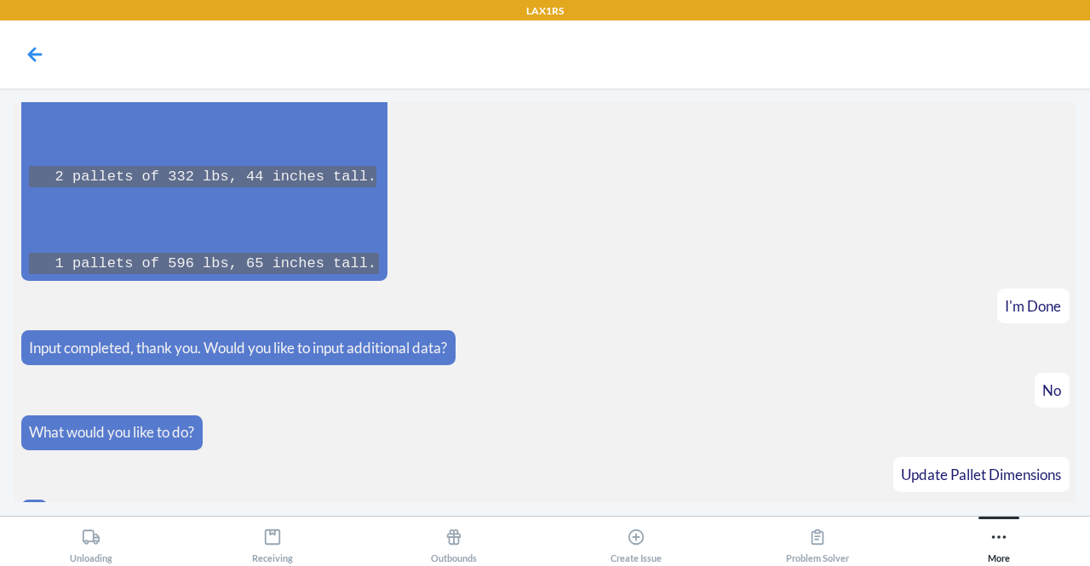
scroll to position [3737, 0]
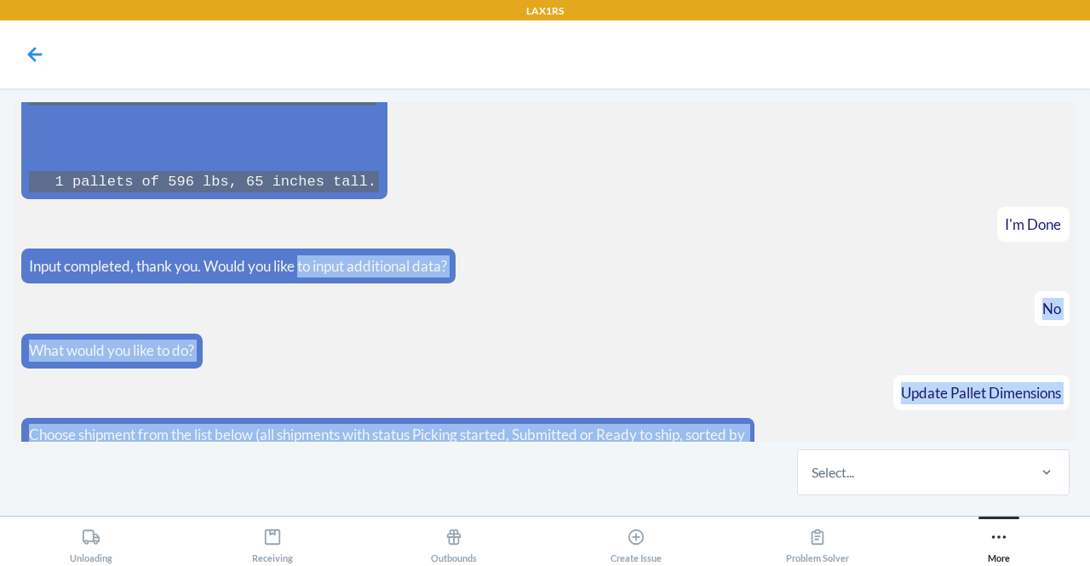
drag, startPoint x: 697, startPoint y: 442, endPoint x: 286, endPoint y: 193, distance: 480.4
click at [286, 193] on main "What would you like to do? Update Pallet Dimensions Choose shipment from the li…" at bounding box center [545, 302] width 1062 height 400
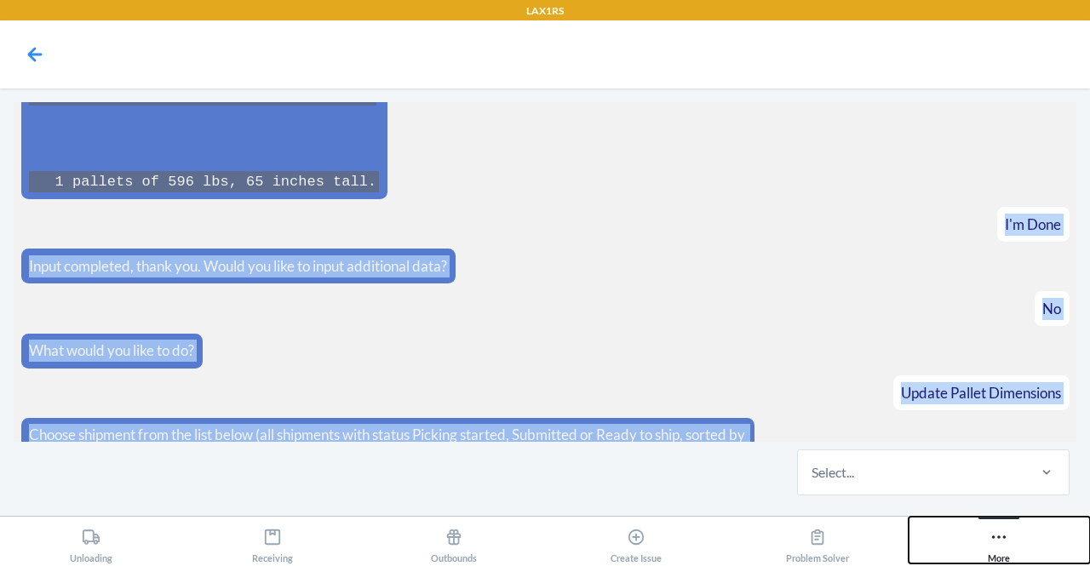
click at [986, 537] on button "More" at bounding box center [998, 540] width 181 height 47
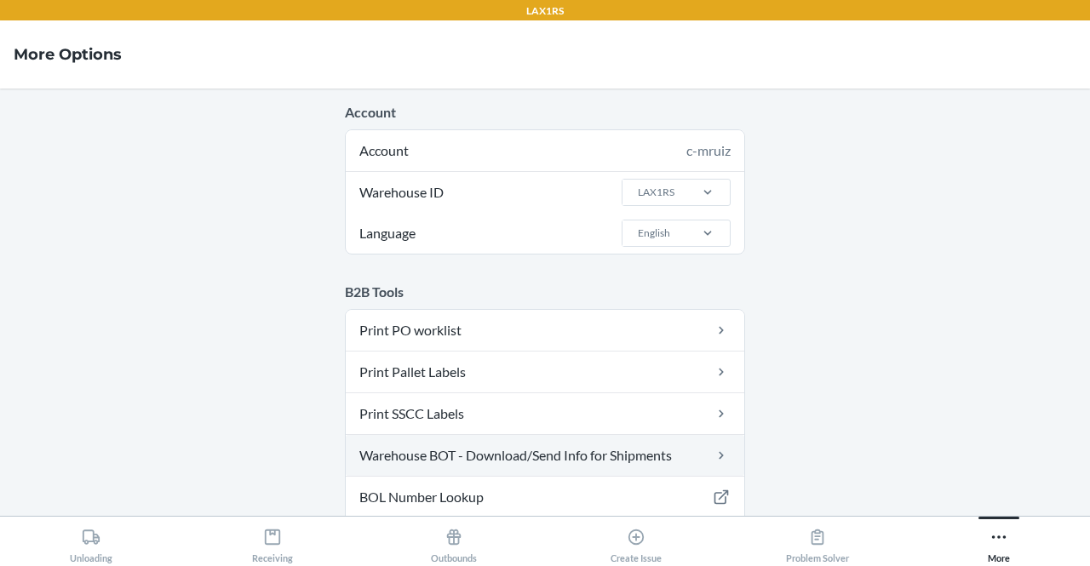
click at [624, 454] on link "Warehouse BOT - Download/Send Info for Shipments" at bounding box center [545, 455] width 398 height 41
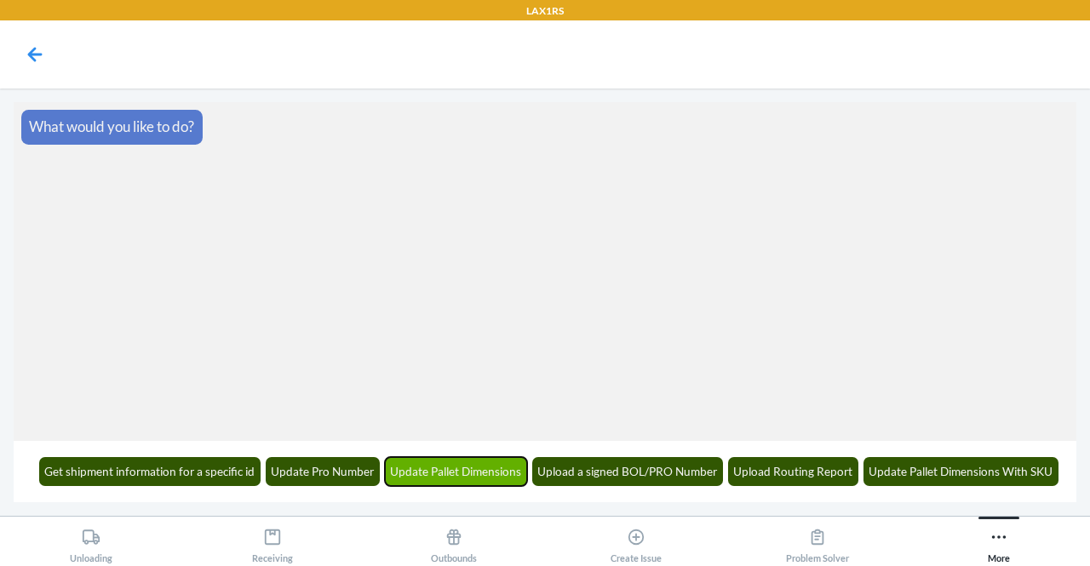
click at [495, 474] on button "Update Pallet Dimensions" at bounding box center [456, 471] width 143 height 29
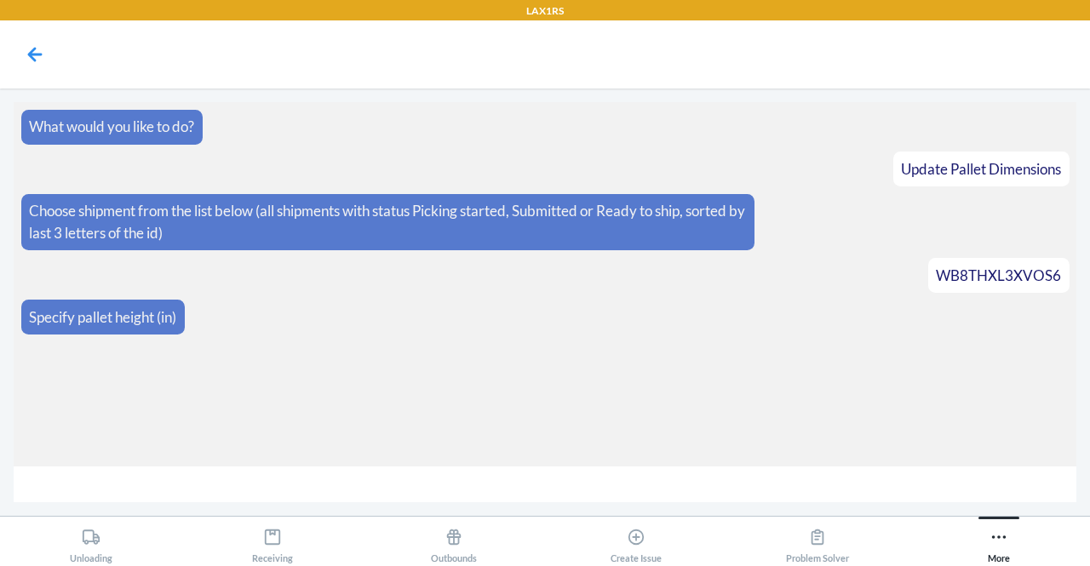
click at [489, 471] on input "number" at bounding box center [545, 484] width 1062 height 37
type input "53"
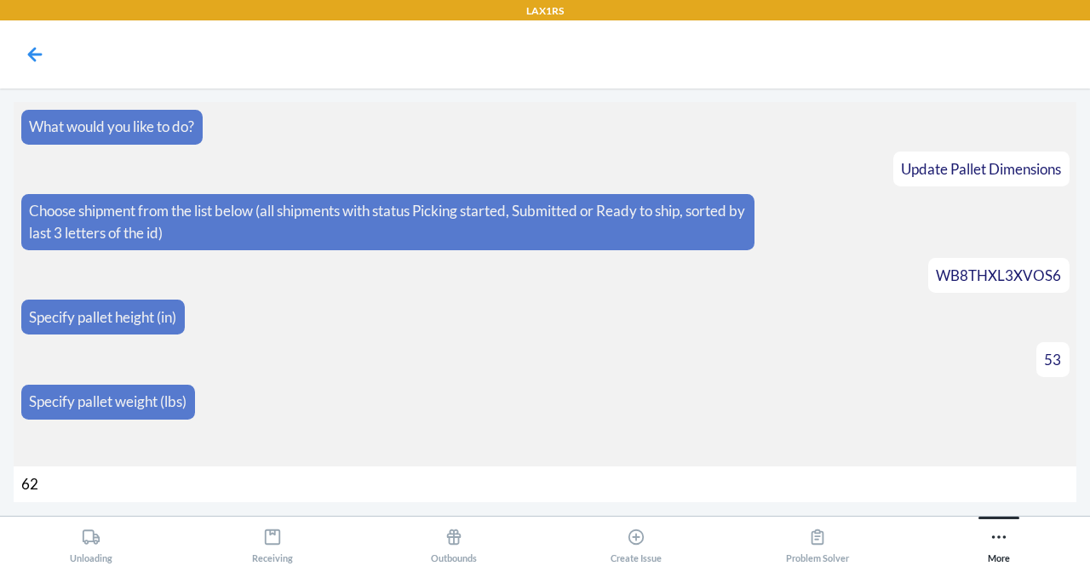
type input "628"
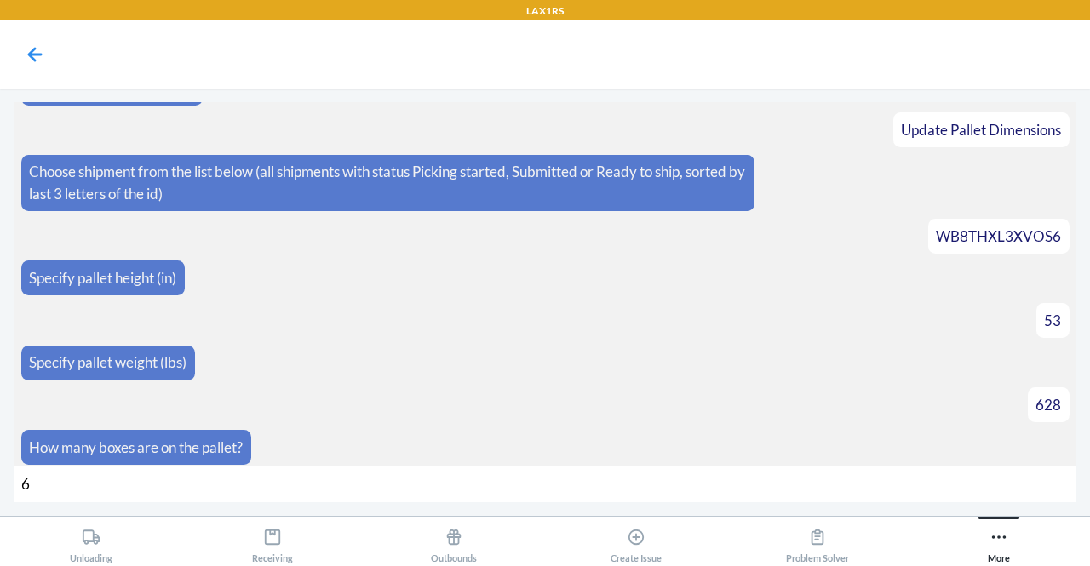
type input "60"
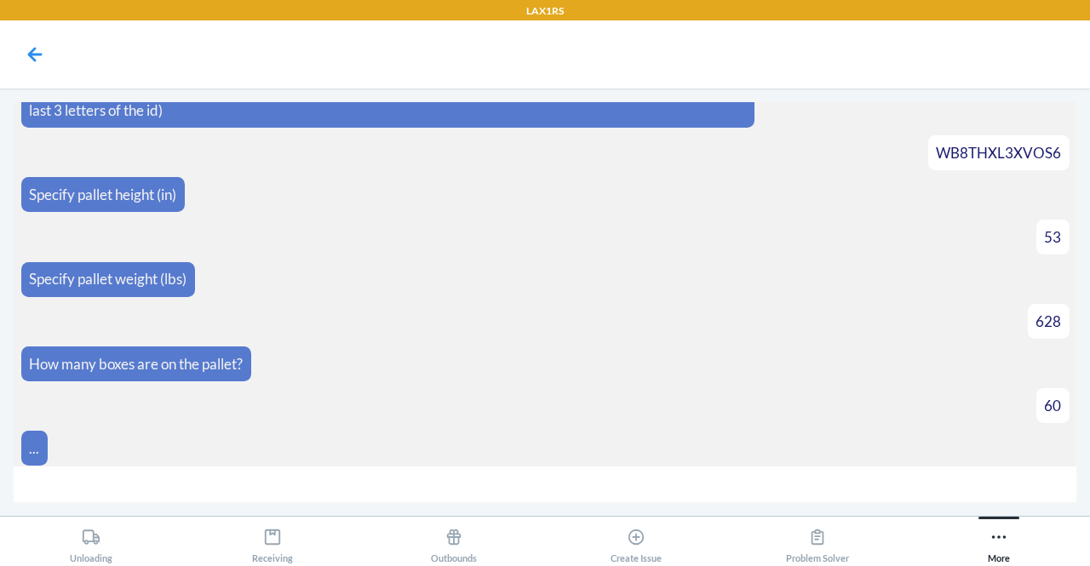
scroll to position [147, 0]
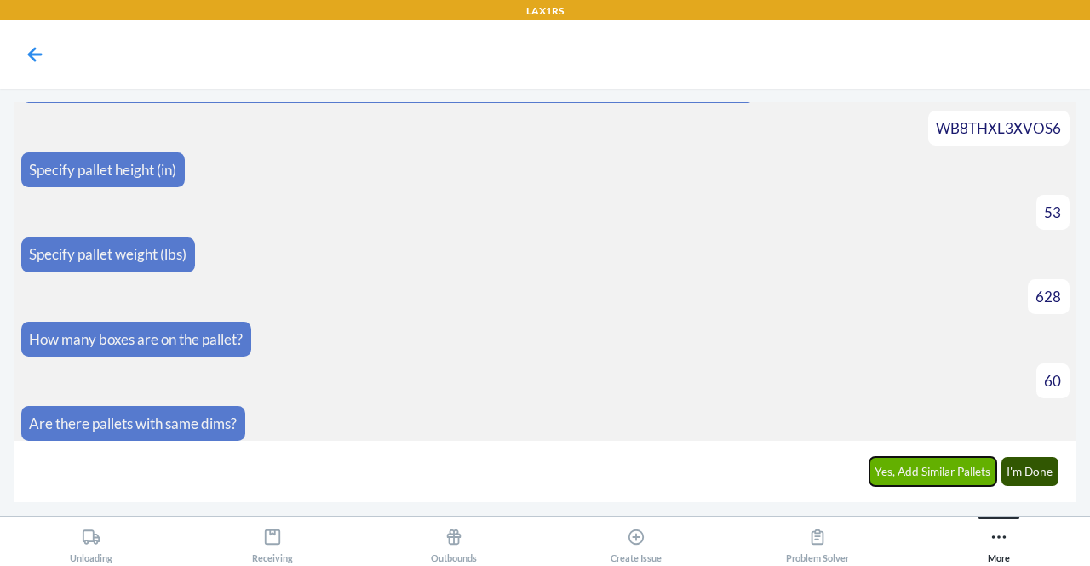
click at [883, 468] on button "Yes, Add Similar Pallets" at bounding box center [933, 471] width 128 height 29
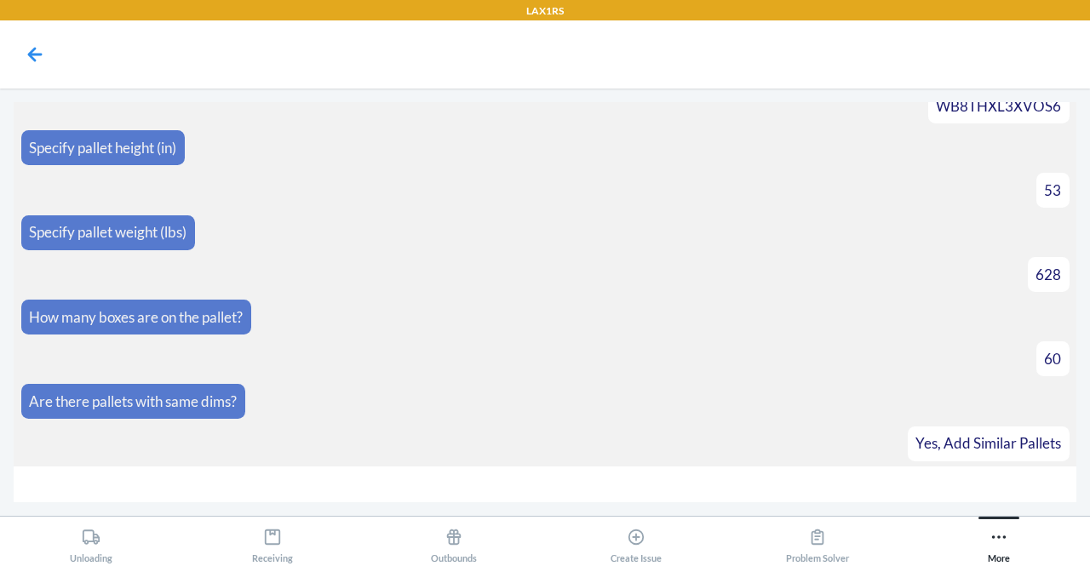
scroll to position [206, 0]
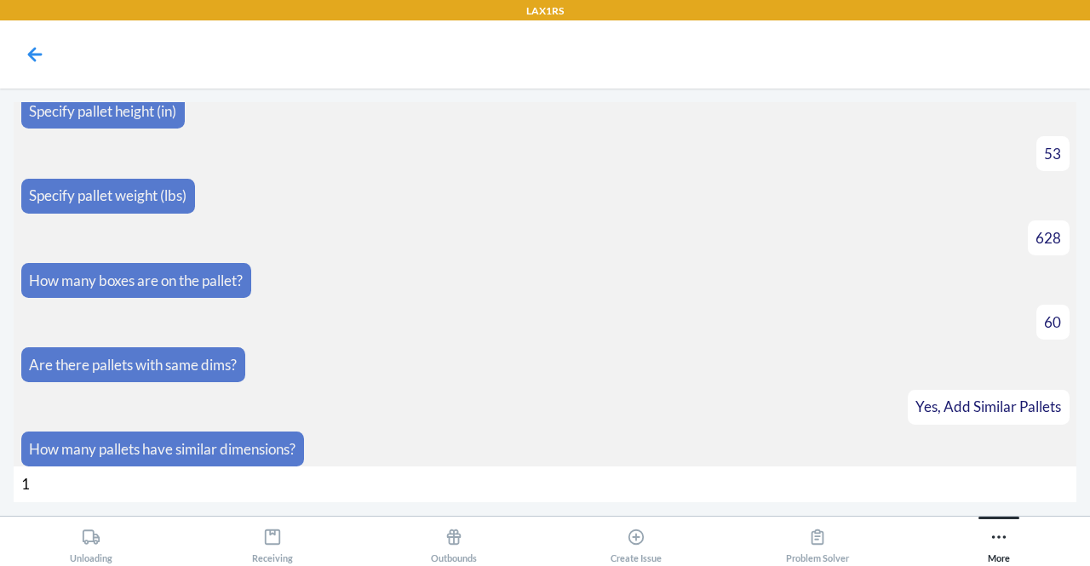
type input "16"
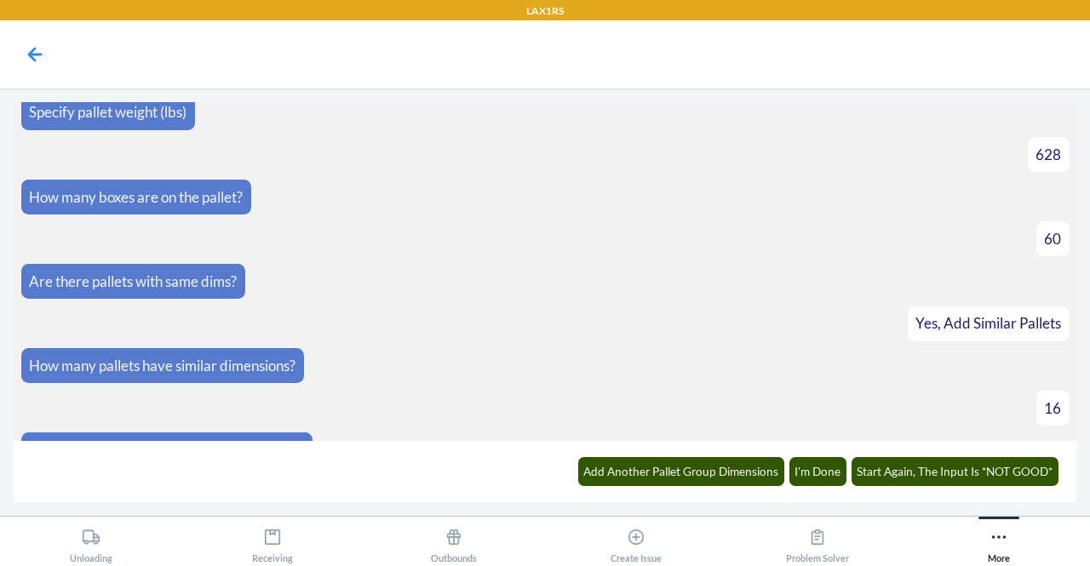
scroll to position [422, 0]
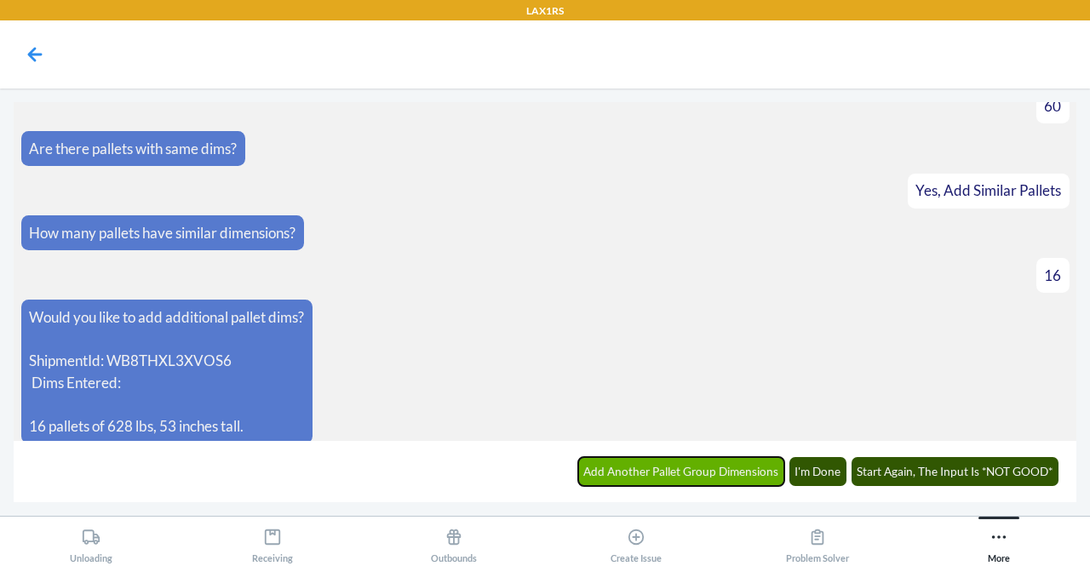
click at [693, 470] on button "Add Another Pallet Group Dimensions" at bounding box center [681, 471] width 207 height 29
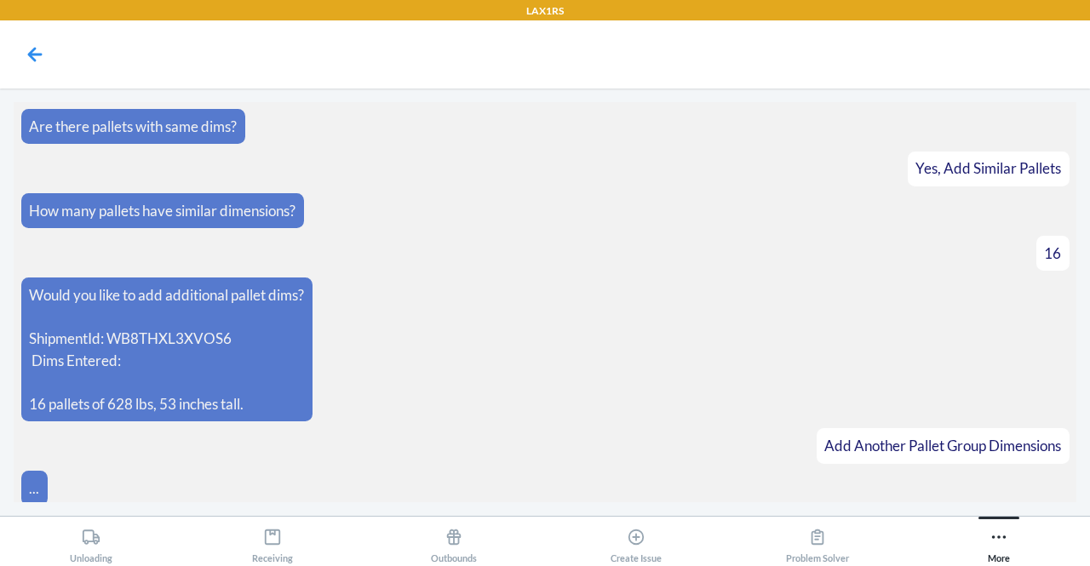
scroll to position [481, 0]
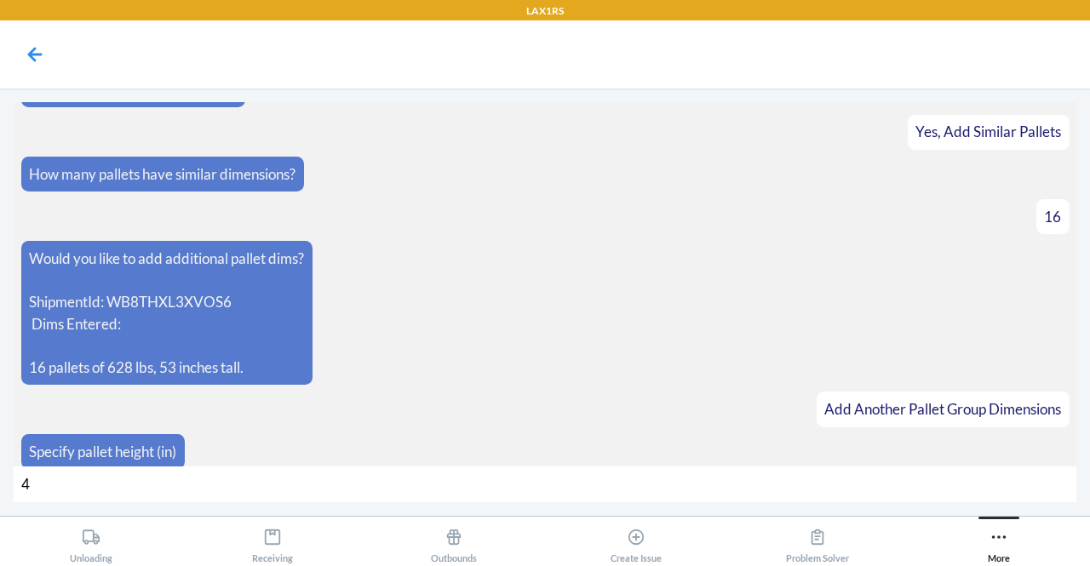
type input "43"
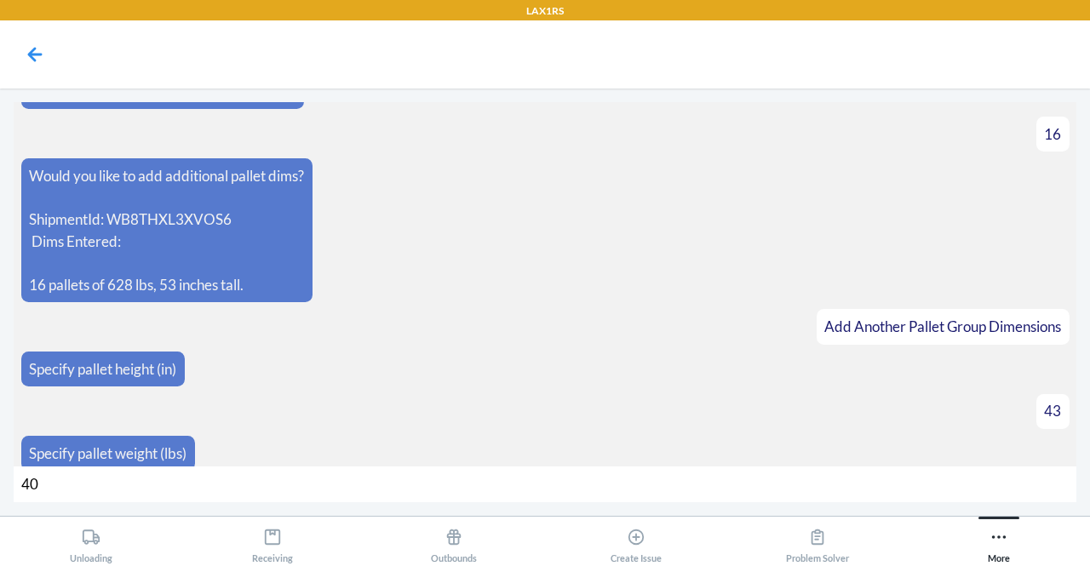
type input "406"
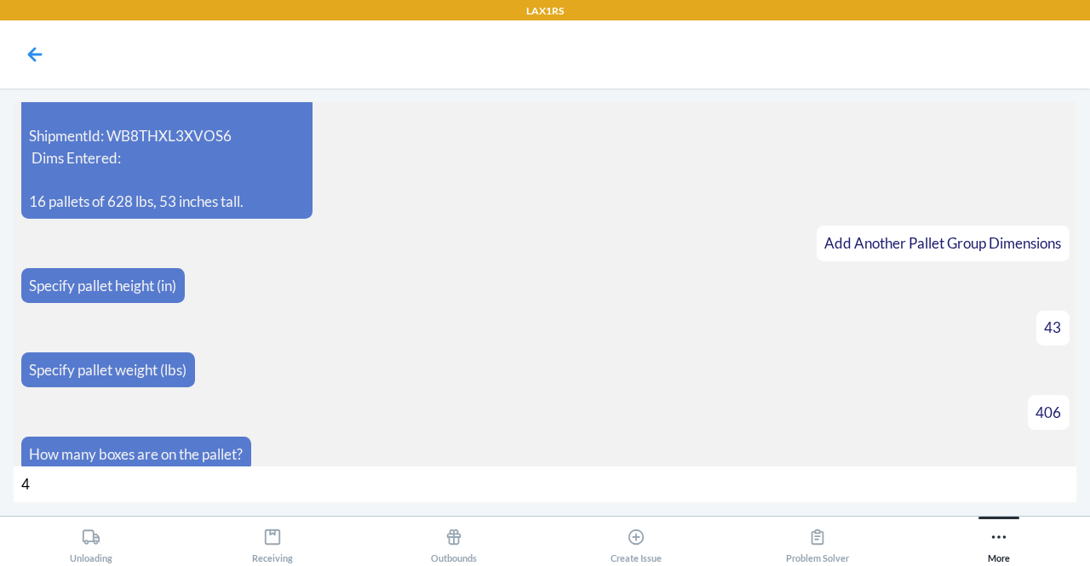
type input "40"
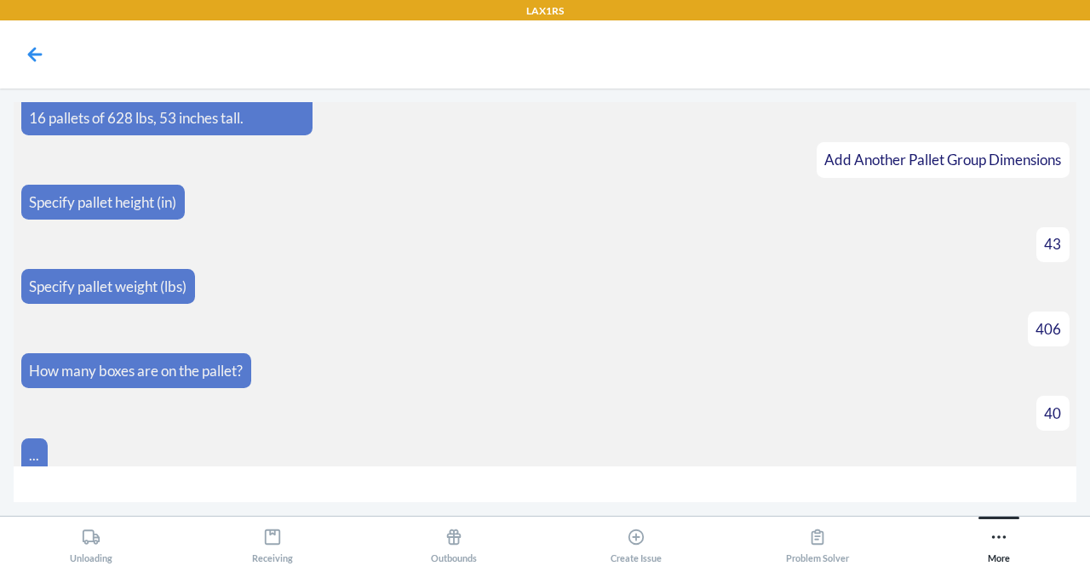
scroll to position [756, 0]
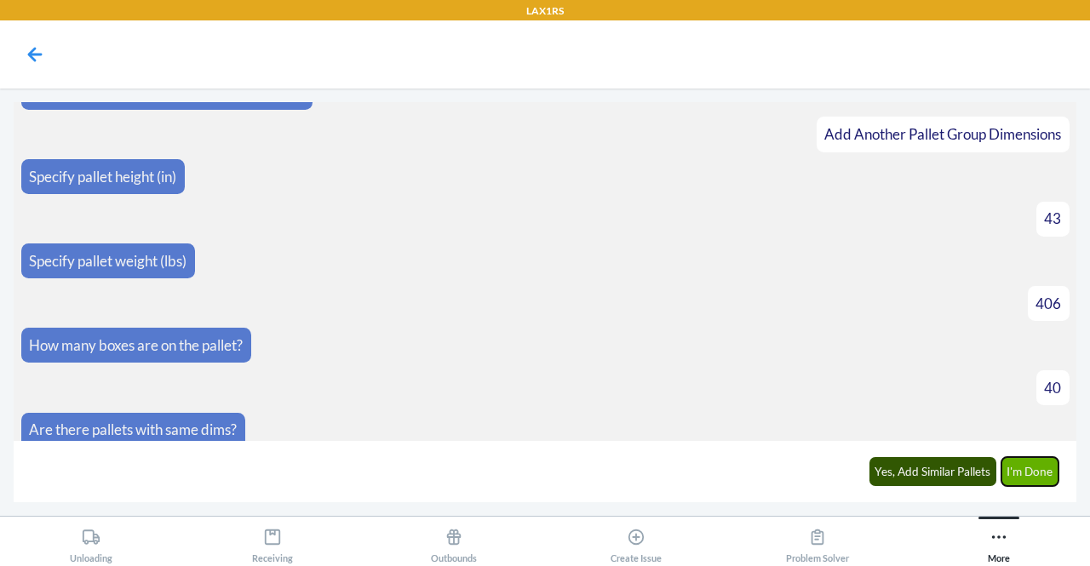
click at [1044, 471] on button "I'm Done" at bounding box center [1030, 471] width 58 height 29
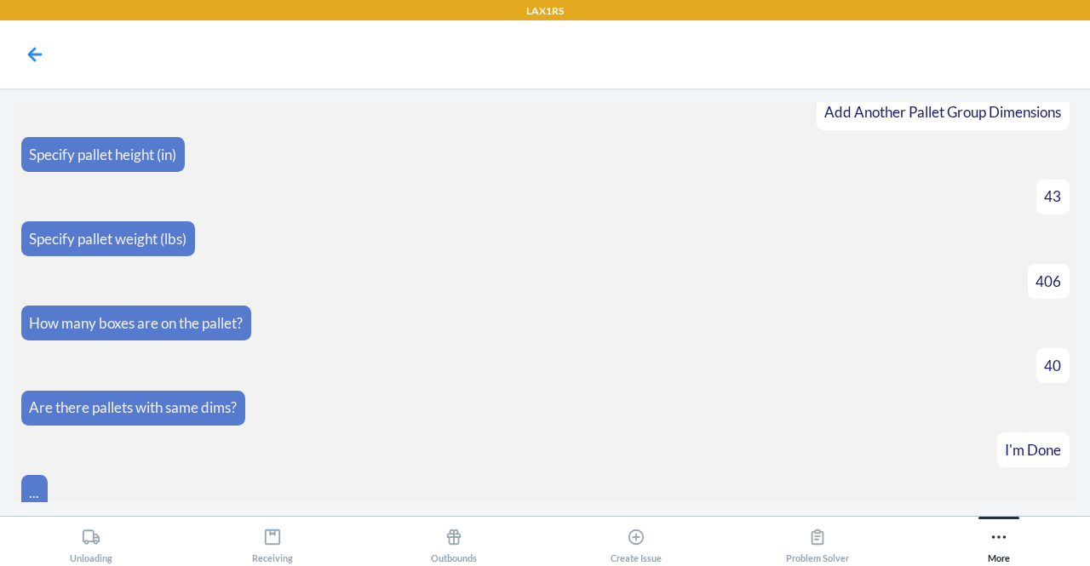
scroll to position [991, 0]
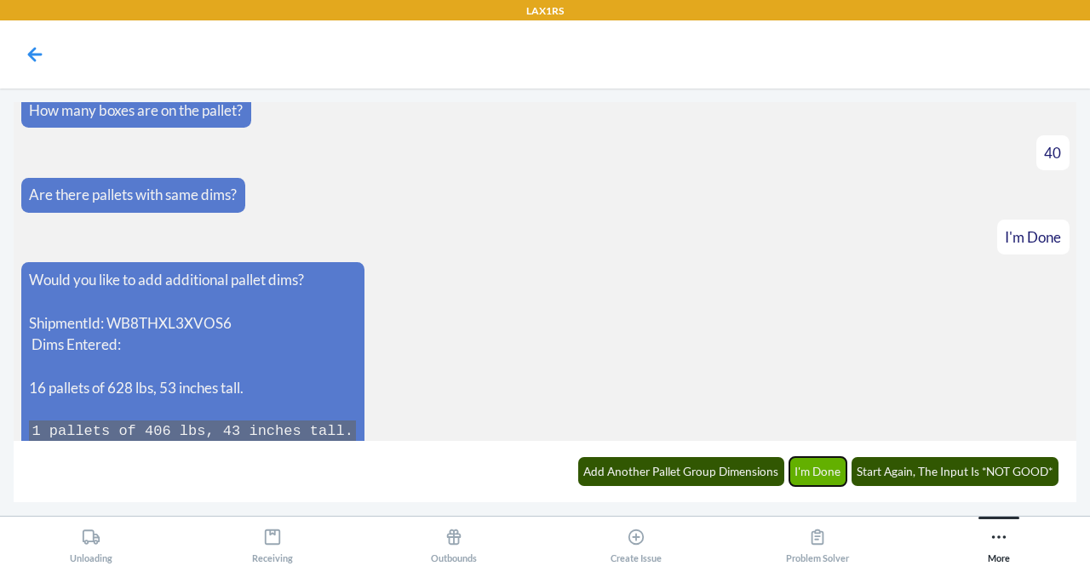
click at [816, 474] on button "I'm Done" at bounding box center [818, 471] width 58 height 29
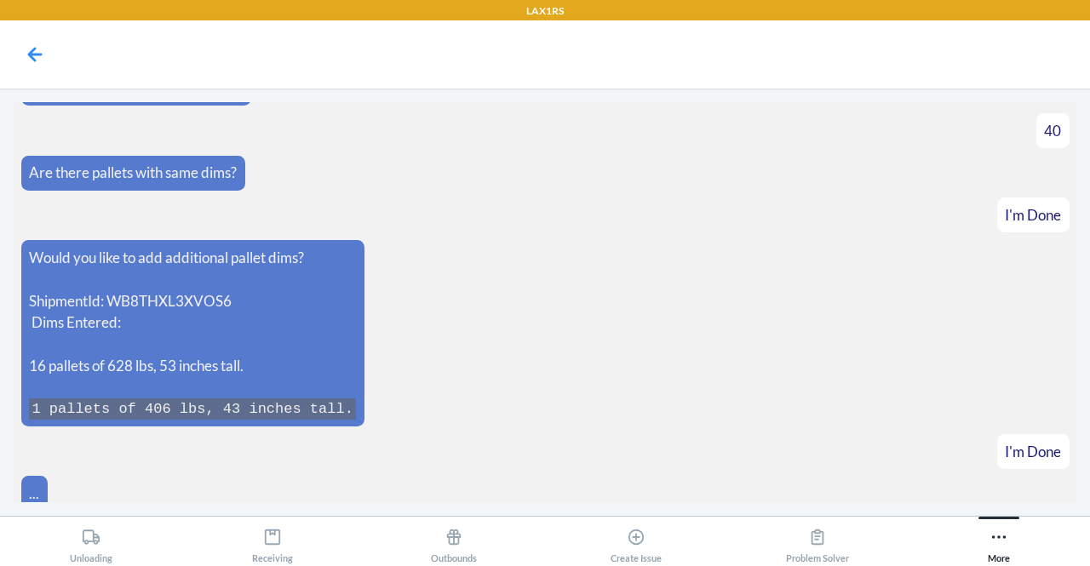
scroll to position [1074, 0]
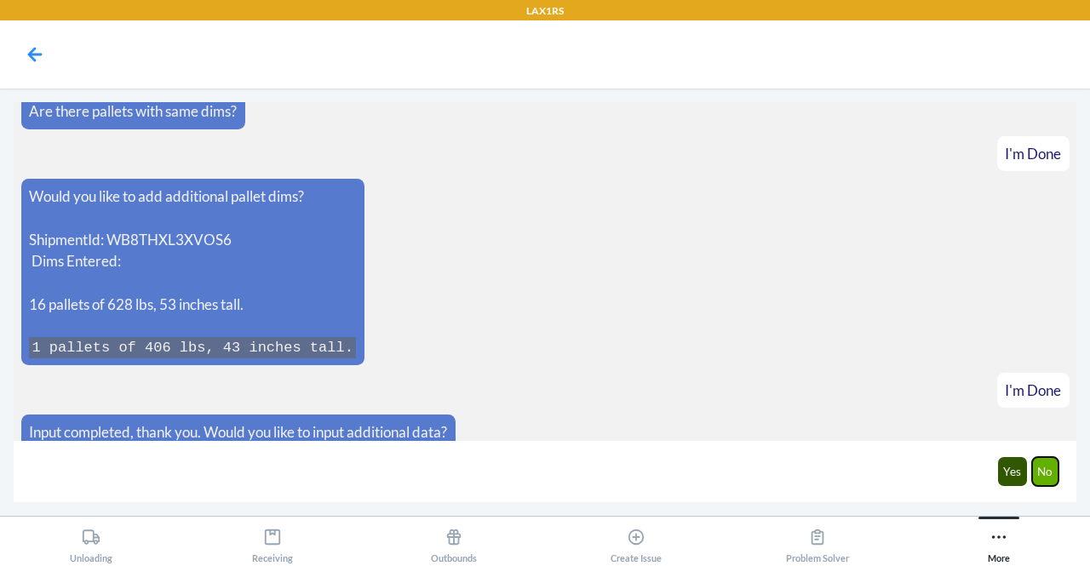
click at [1050, 472] on button "No" at bounding box center [1045, 471] width 27 height 29
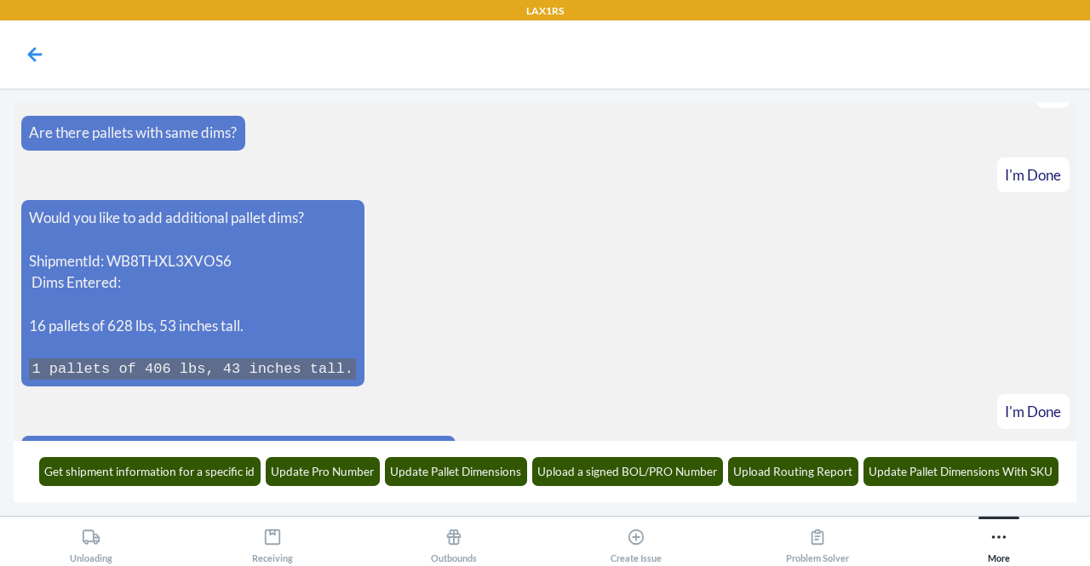
scroll to position [1158, 0]
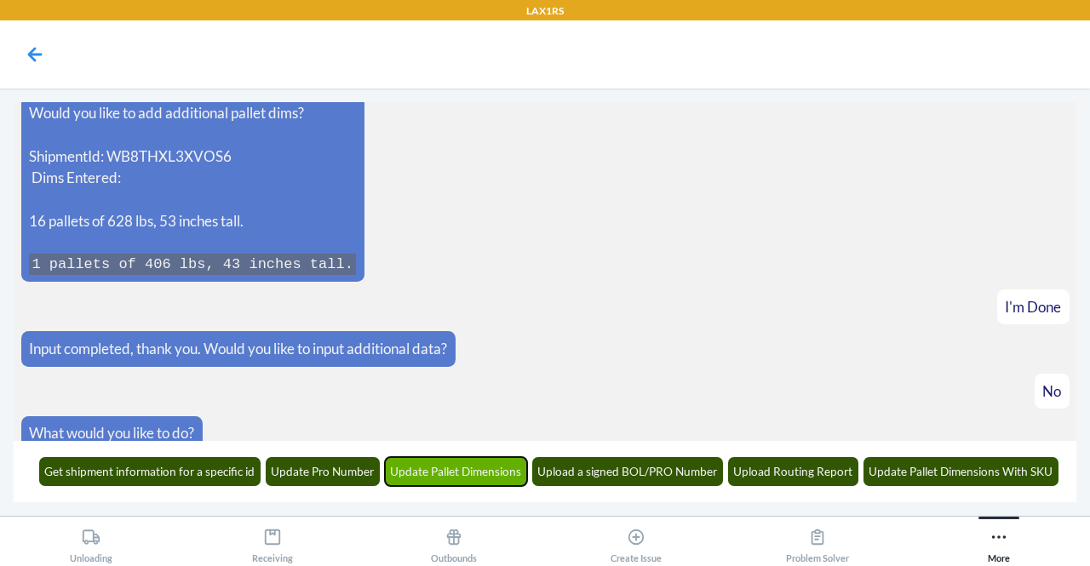
click at [469, 481] on button "Update Pallet Dimensions" at bounding box center [456, 471] width 143 height 29
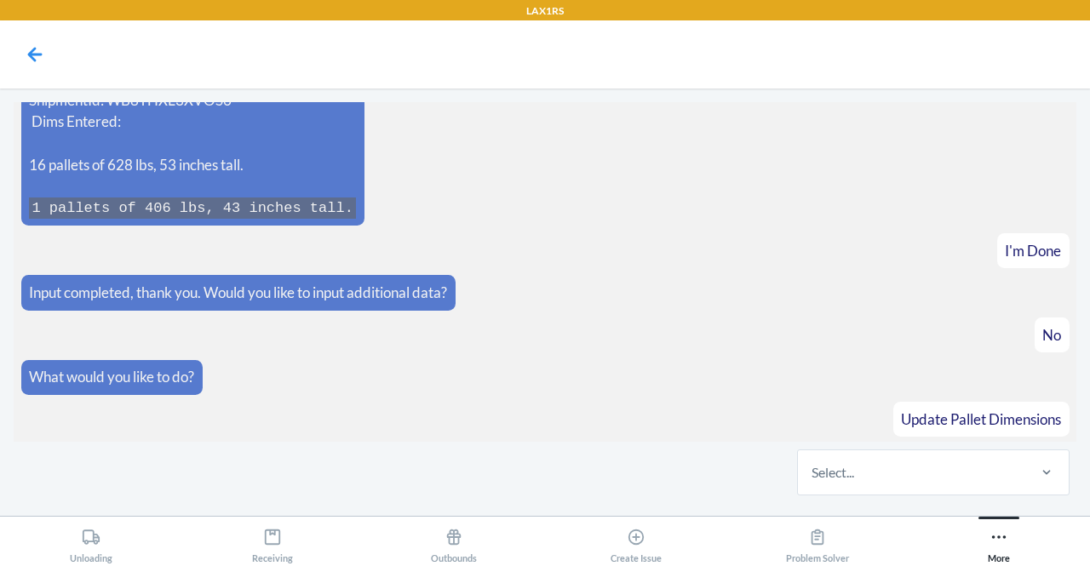
scroll to position [1261, 0]
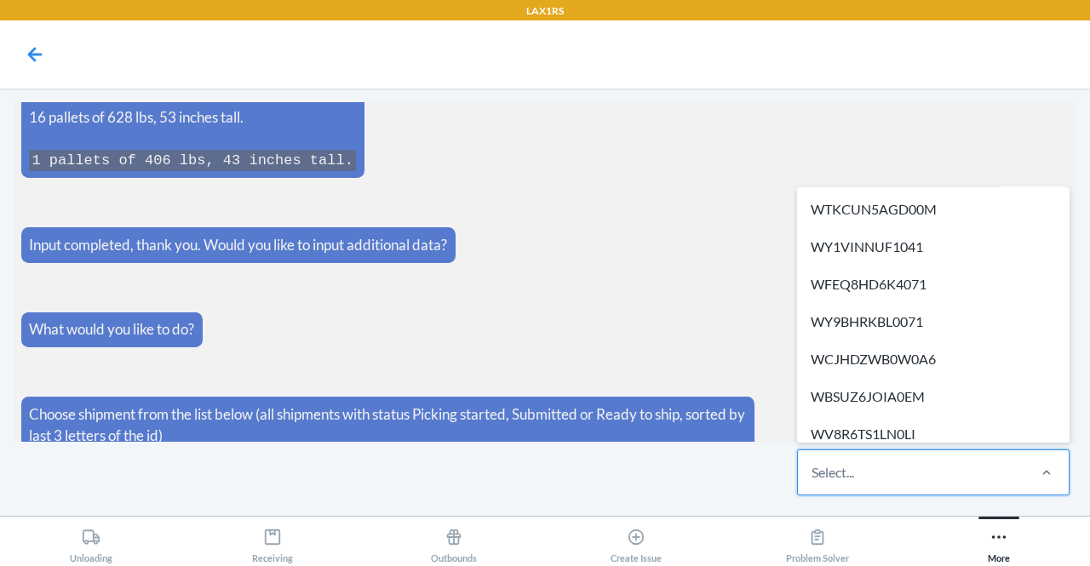
click at [1027, 491] on div at bounding box center [1046, 472] width 44 height 44
click at [813, 483] on input "option WTKCUN5AGD00M focused, 1 of 305. 305 results available. Use Up and Down …" at bounding box center [812, 472] width 2 height 20
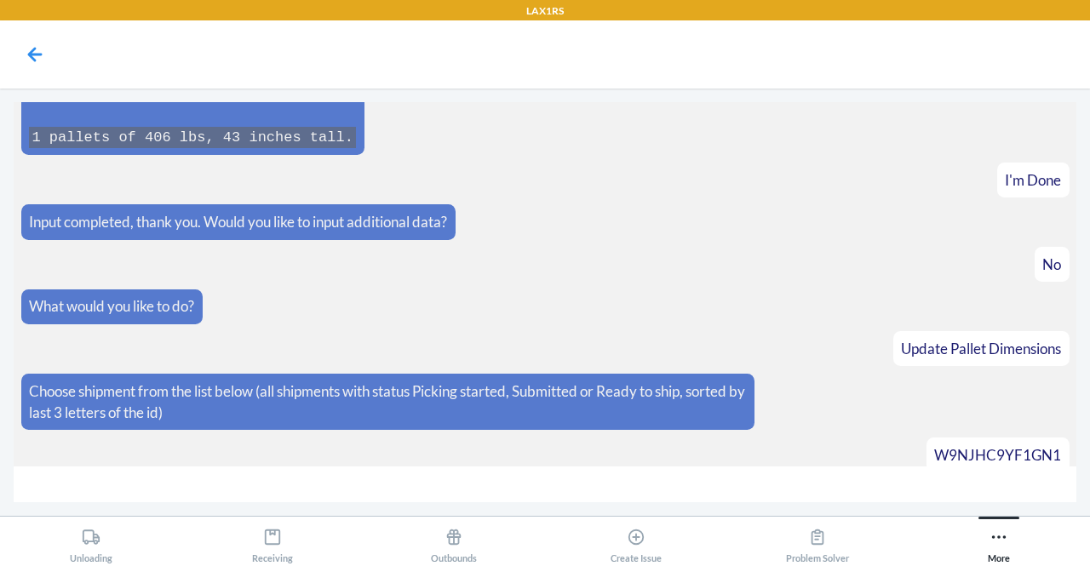
scroll to position [1321, 0]
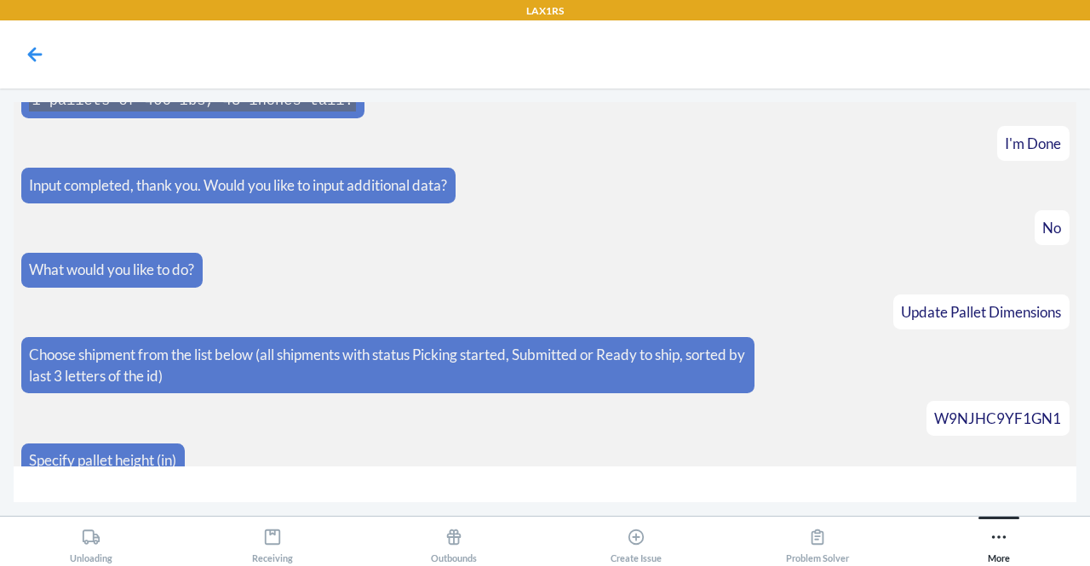
click at [835, 491] on input "number" at bounding box center [545, 484] width 1062 height 37
type input "53"
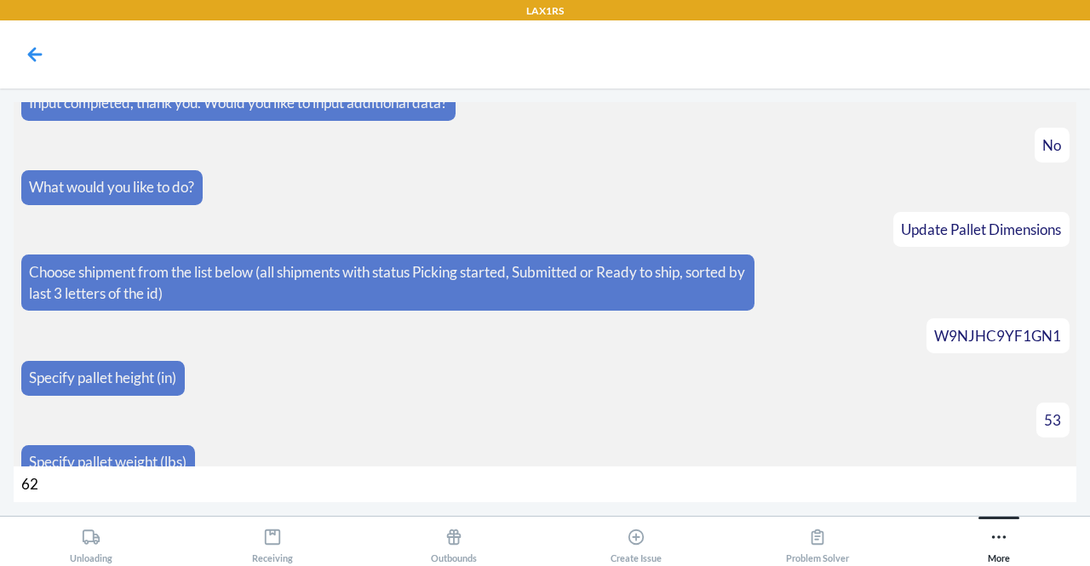
type input "628"
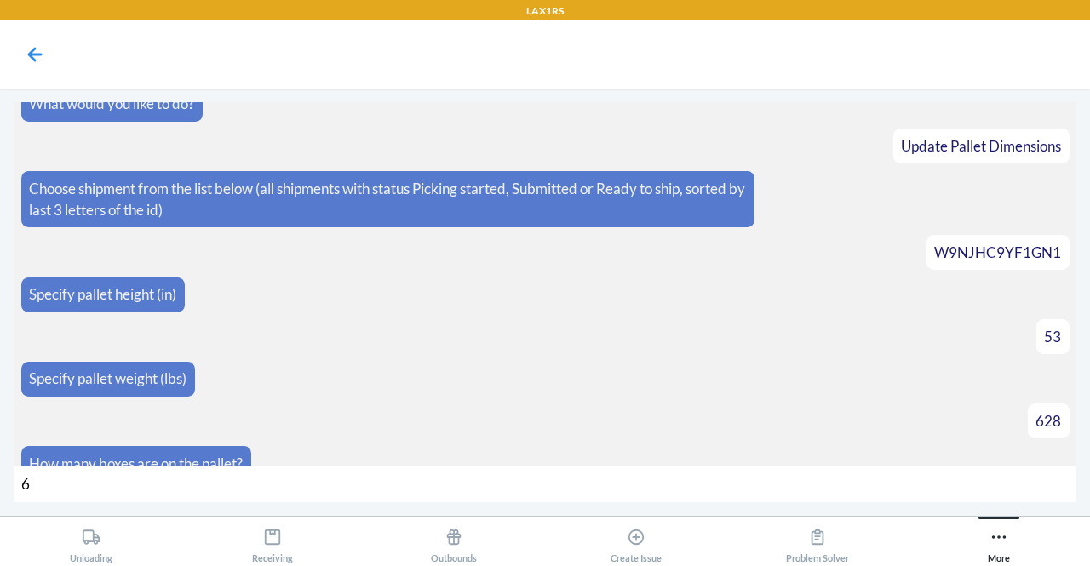
type input "60"
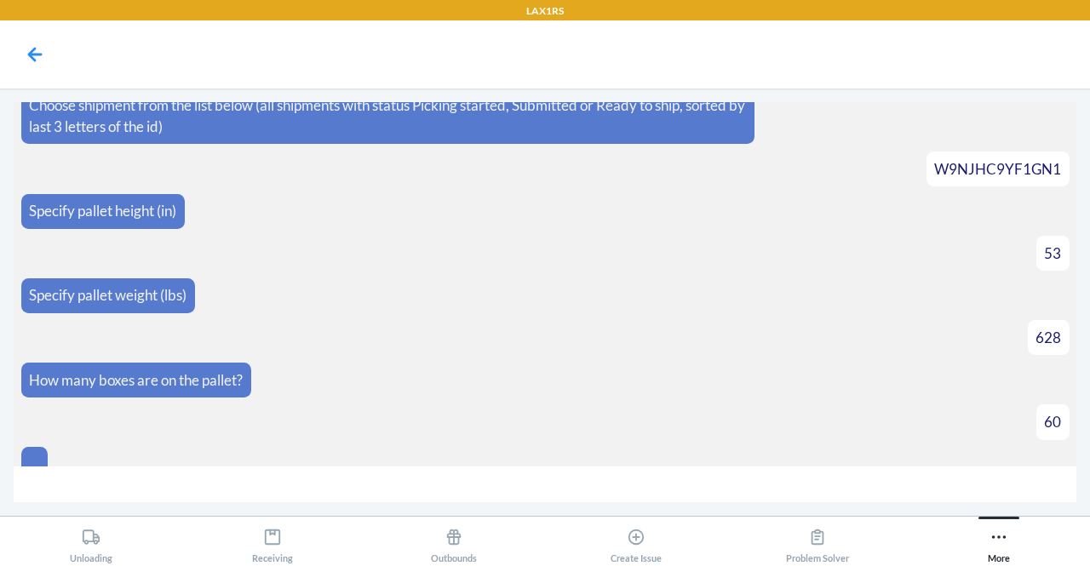
scroll to position [1595, 0]
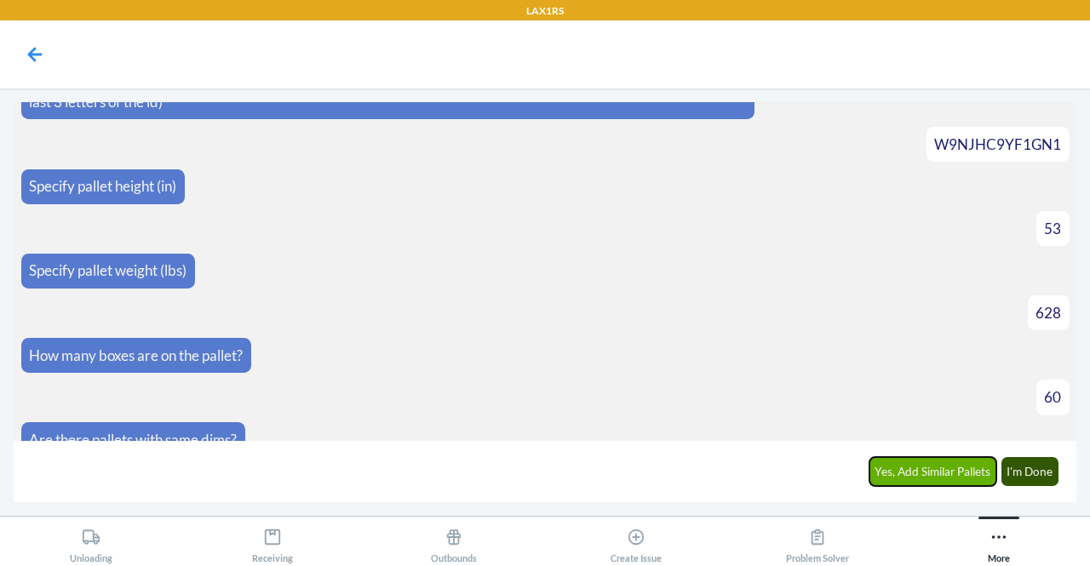
click at [936, 466] on button "Yes, Add Similar Pallets" at bounding box center [933, 471] width 128 height 29
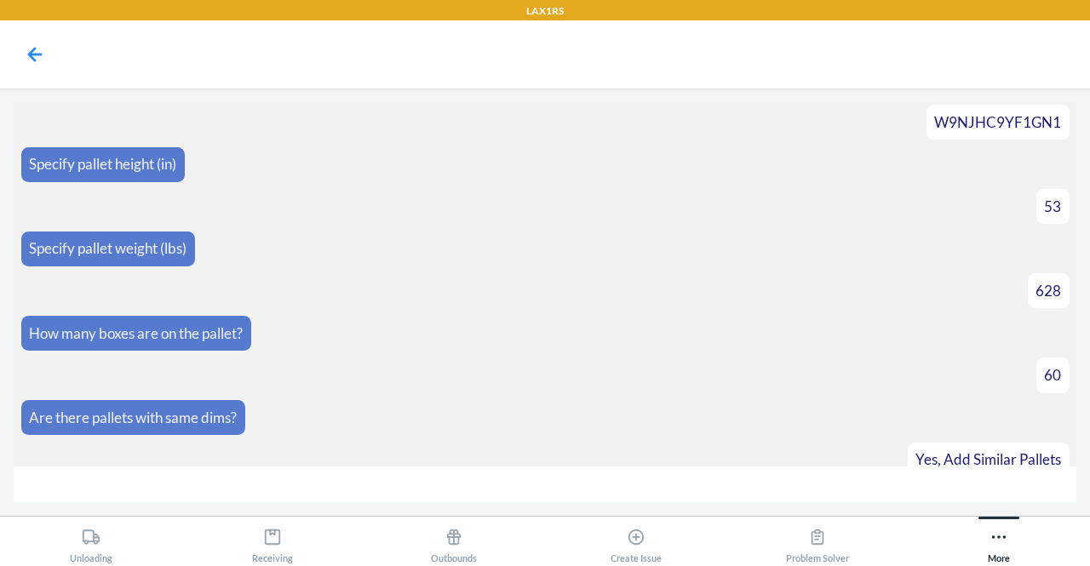
scroll to position [1654, 0]
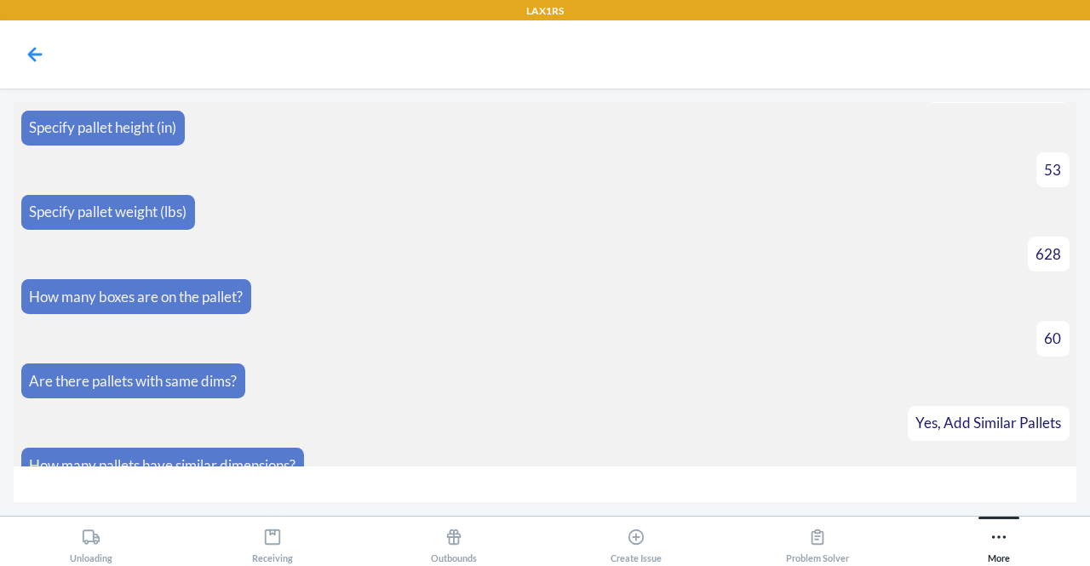
type input "4"
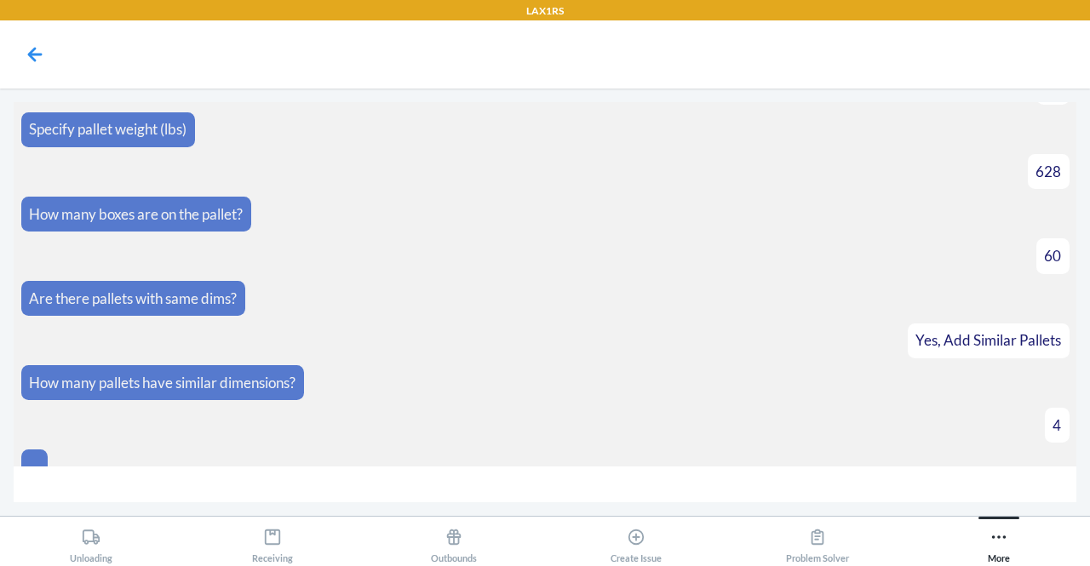
scroll to position [1871, 0]
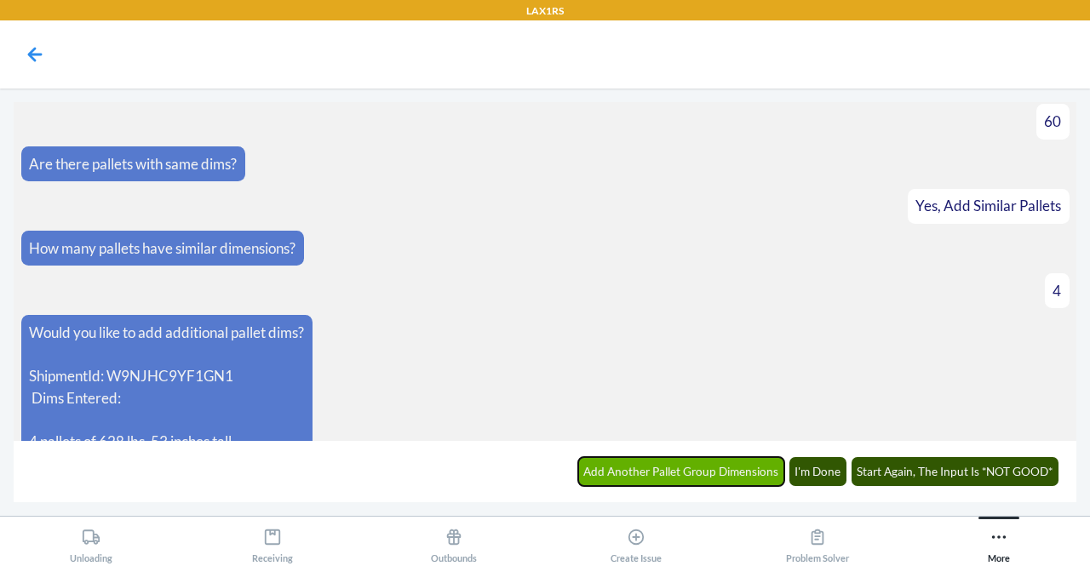
click at [663, 469] on button "Add Another Pallet Group Dimensions" at bounding box center [681, 471] width 207 height 29
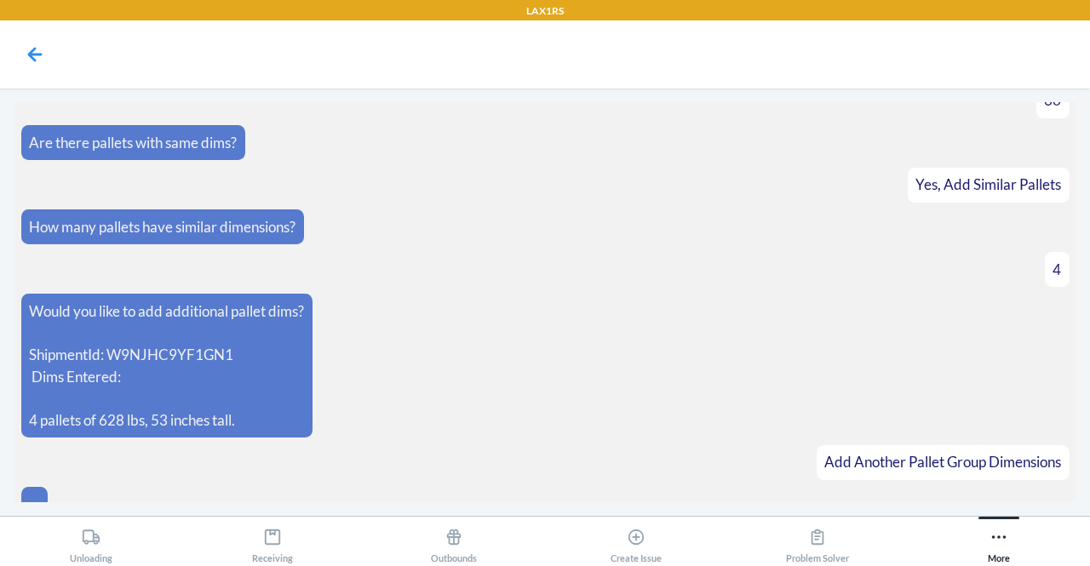
scroll to position [1929, 0]
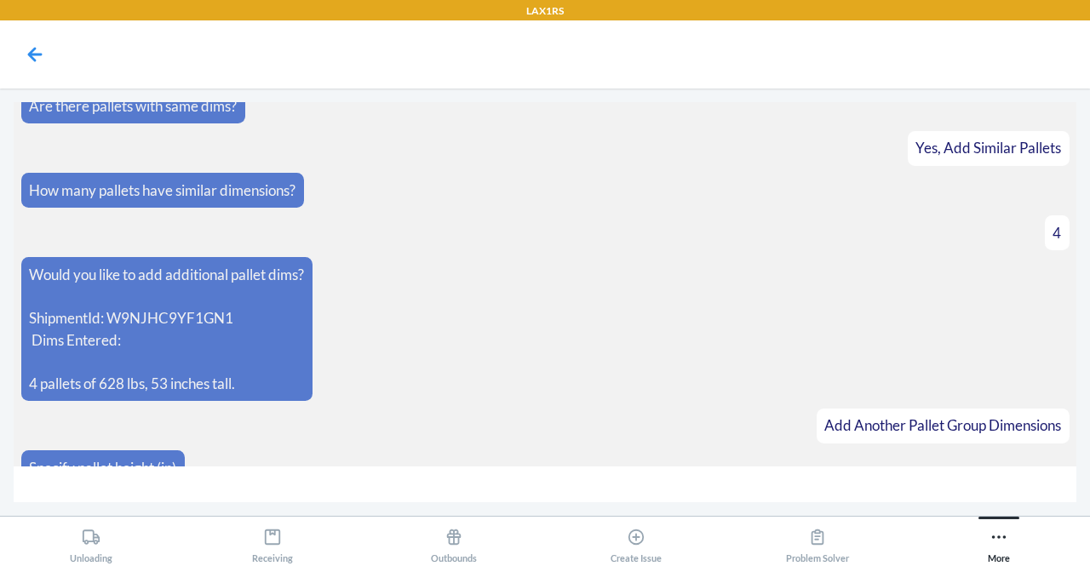
click at [604, 475] on input "number" at bounding box center [545, 484] width 1062 height 37
type input "15"
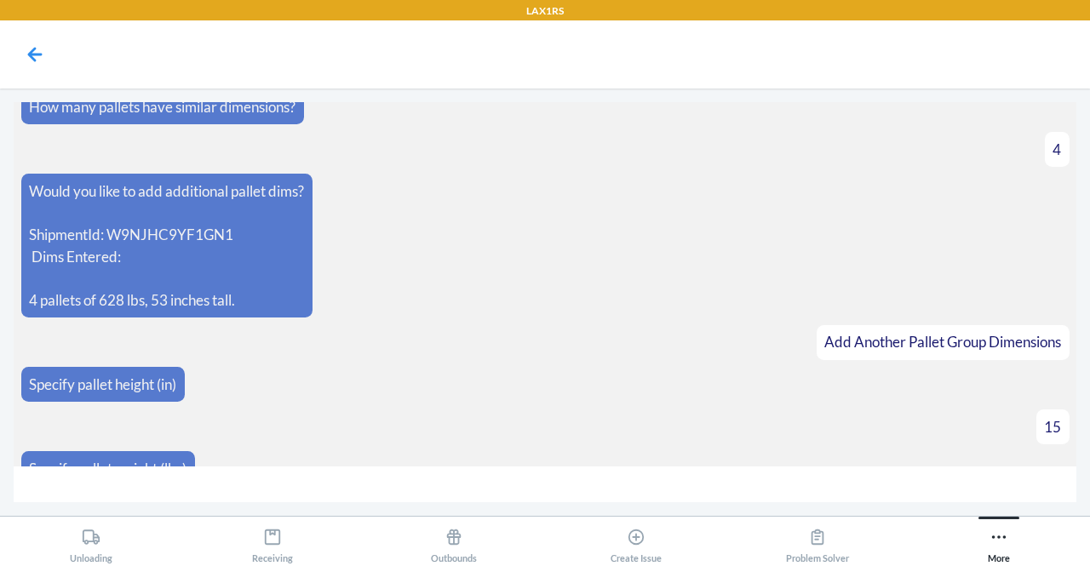
click at [555, 500] on input "number" at bounding box center [545, 484] width 1062 height 37
click at [546, 478] on input "number" at bounding box center [545, 484] width 1062 height 37
type input "130"
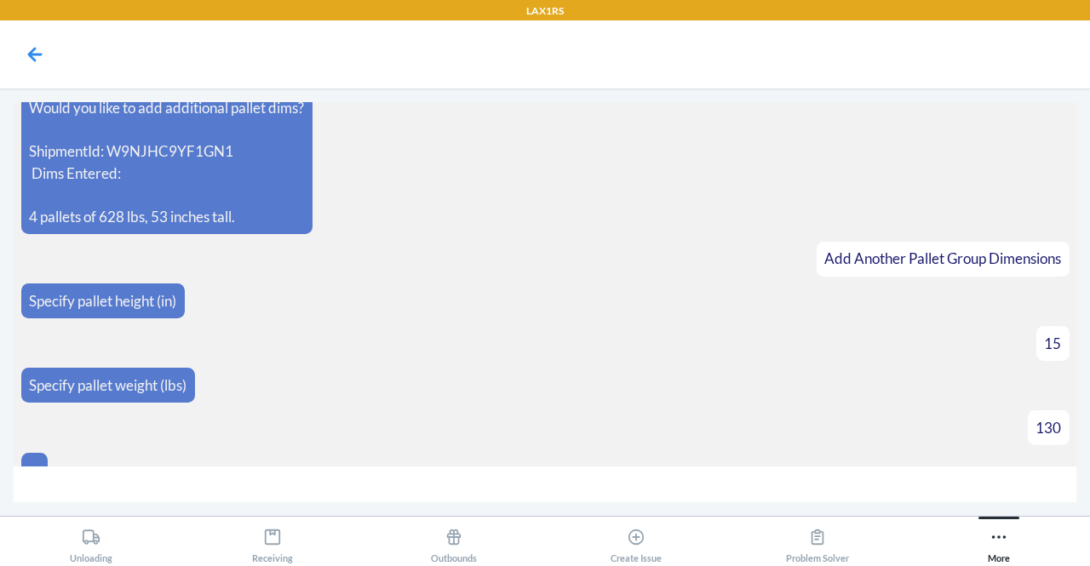
scroll to position [2117, 0]
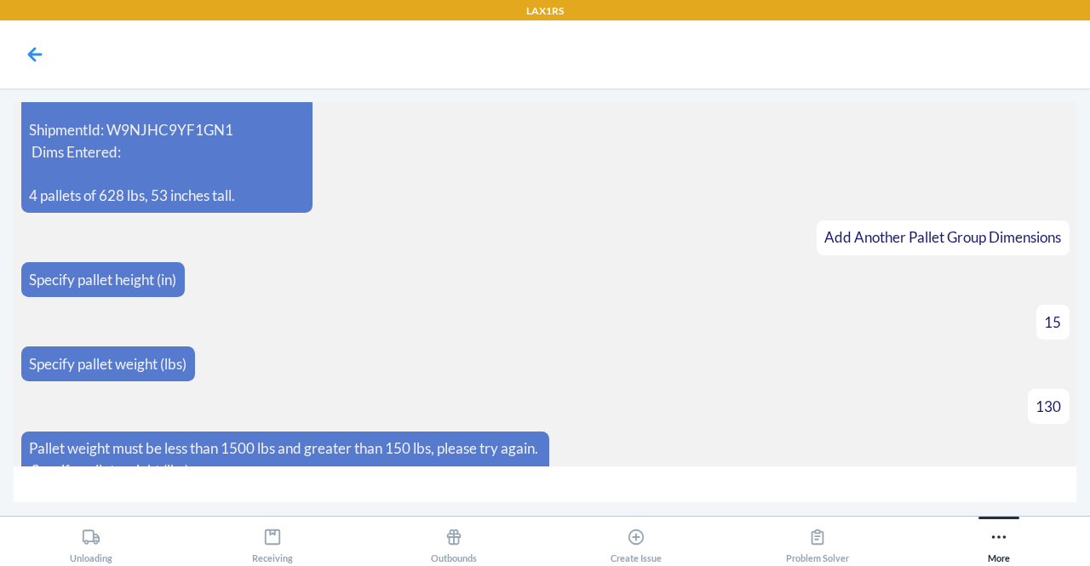
click at [405, 501] on input "number" at bounding box center [545, 484] width 1062 height 37
type input "150"
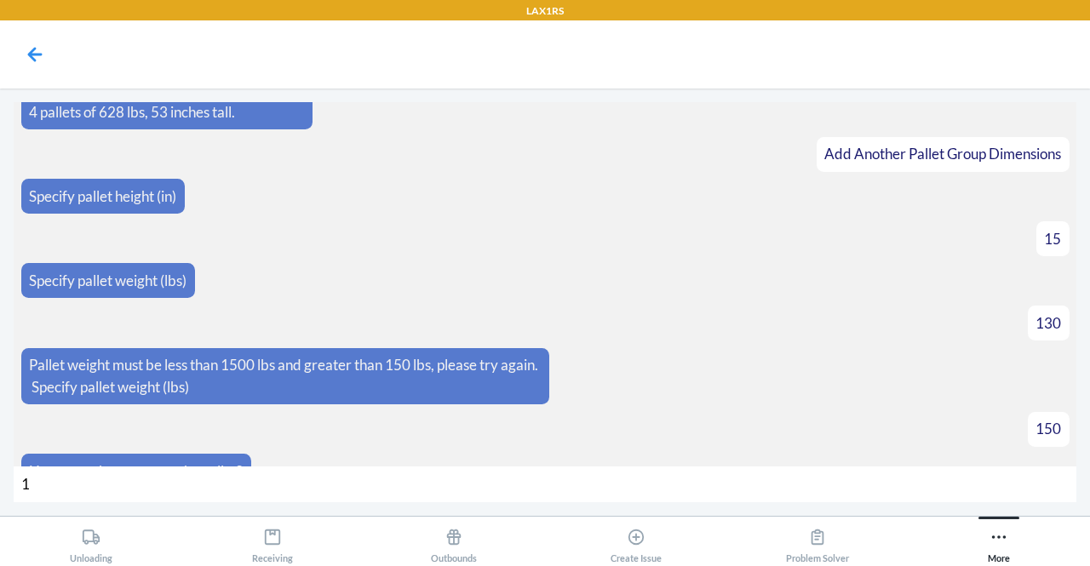
type input "10"
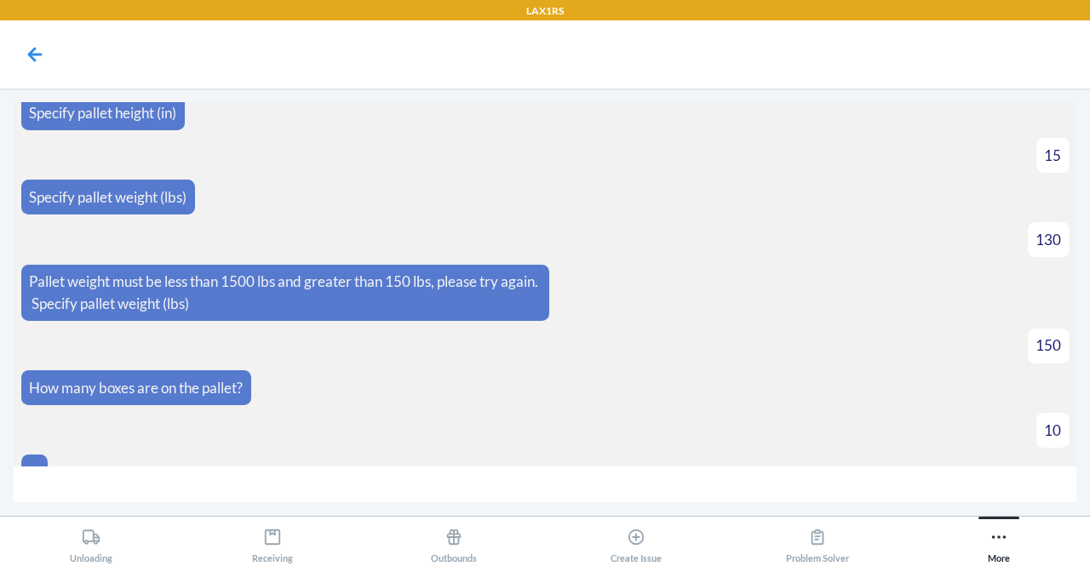
scroll to position [2308, 0]
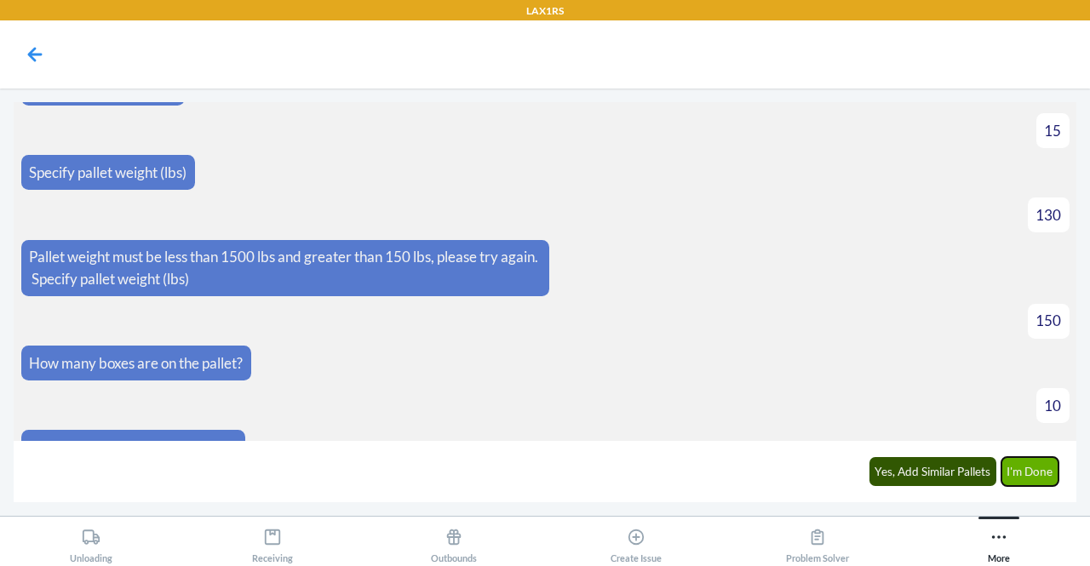
click at [1045, 469] on button "I'm Done" at bounding box center [1030, 471] width 58 height 29
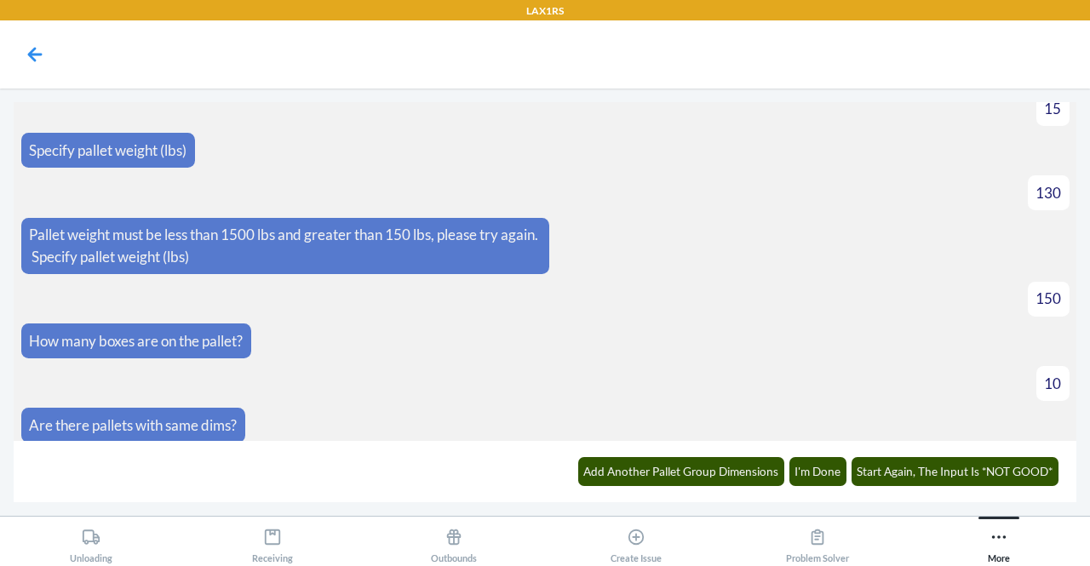
scroll to position [2543, 0]
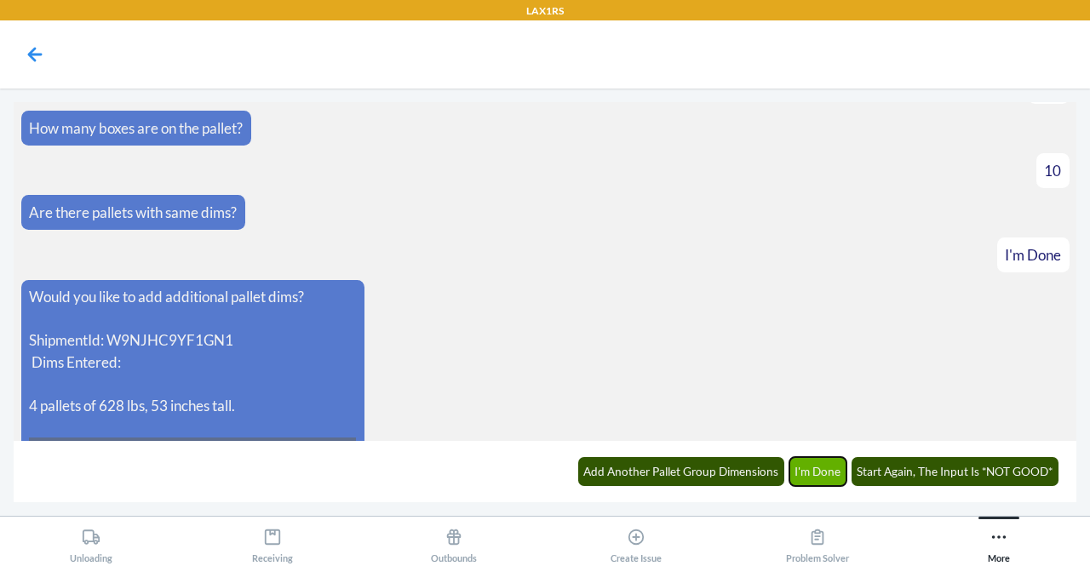
click at [810, 479] on button "I'm Done" at bounding box center [818, 471] width 58 height 29
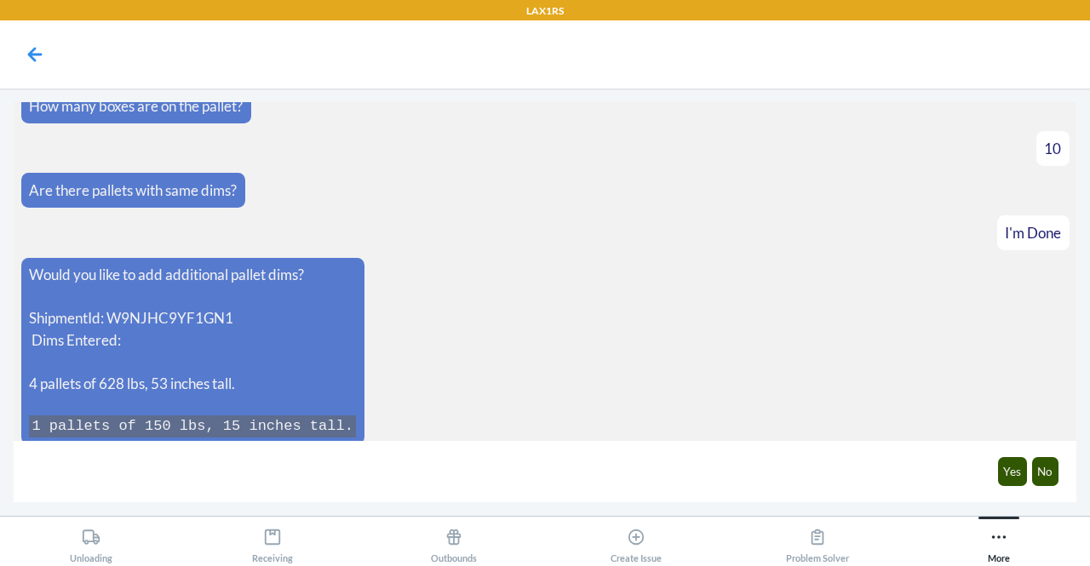
scroll to position [2627, 0]
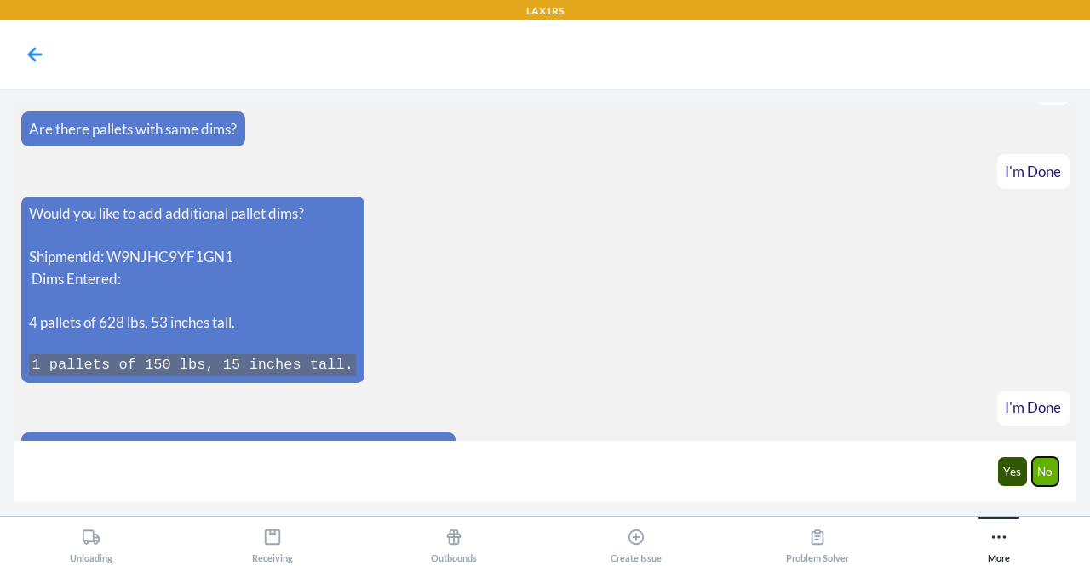
click at [1046, 464] on button "No" at bounding box center [1045, 471] width 27 height 29
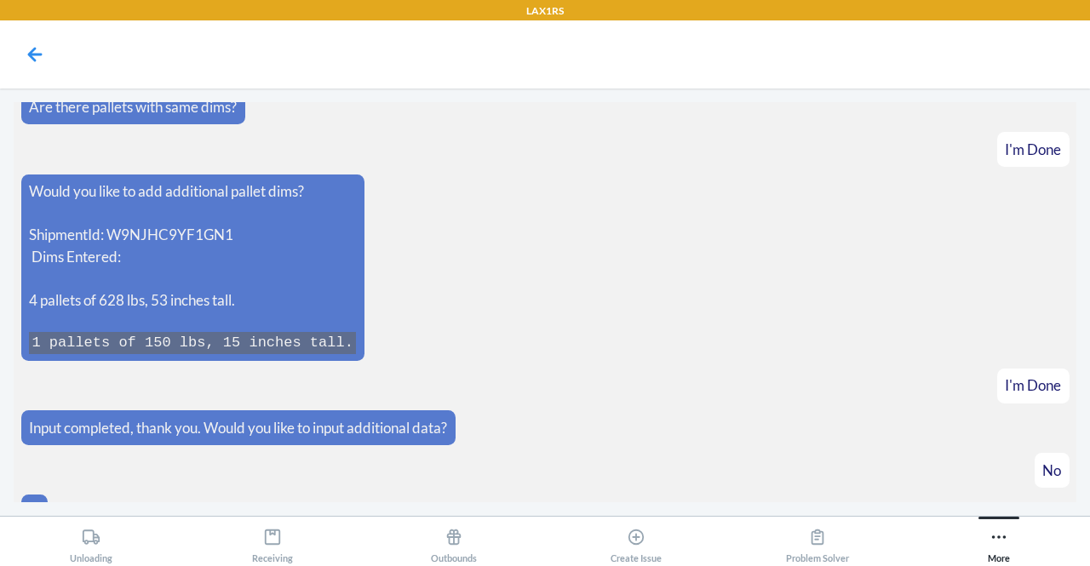
scroll to position [2710, 0]
